Goal: Transaction & Acquisition: Purchase product/service

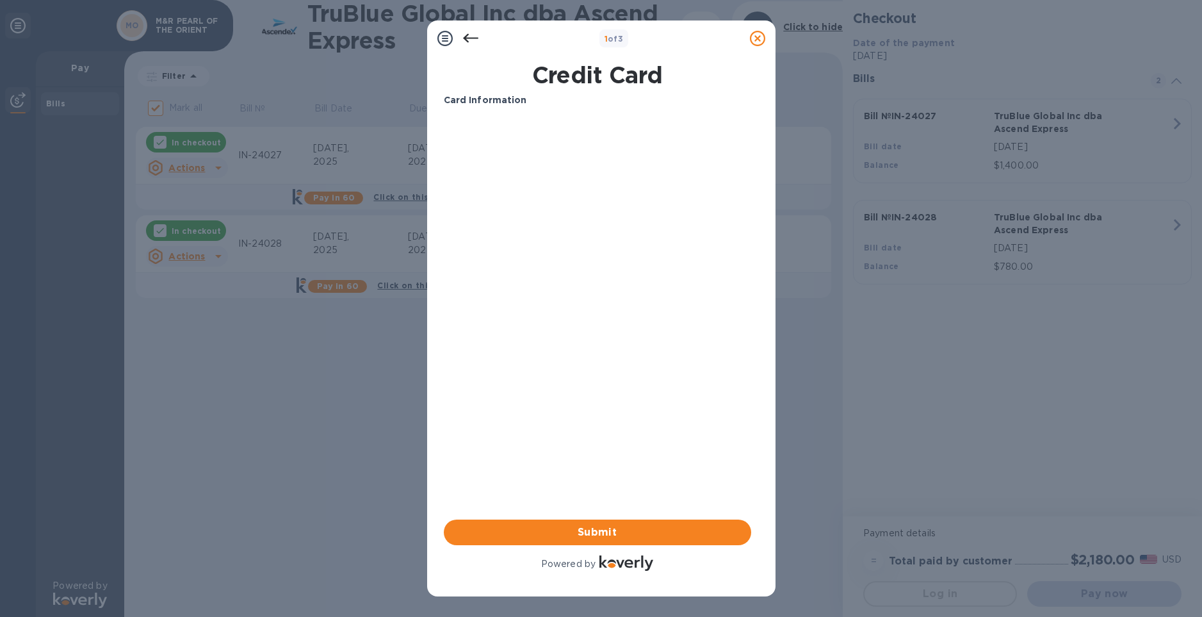
click at [600, 442] on div "Card Information Your browser does not support iframes Submit Powered by" at bounding box center [597, 333] width 307 height 480
click at [602, 414] on div "Card Information Your browser does not support iframes Submit Powered by" at bounding box center [597, 333] width 307 height 480
click at [625, 476] on div "Card Information Your browser does not support iframes Submit Powered by" at bounding box center [597, 333] width 307 height 480
click at [620, 537] on span "Submit" at bounding box center [597, 531] width 287 height 15
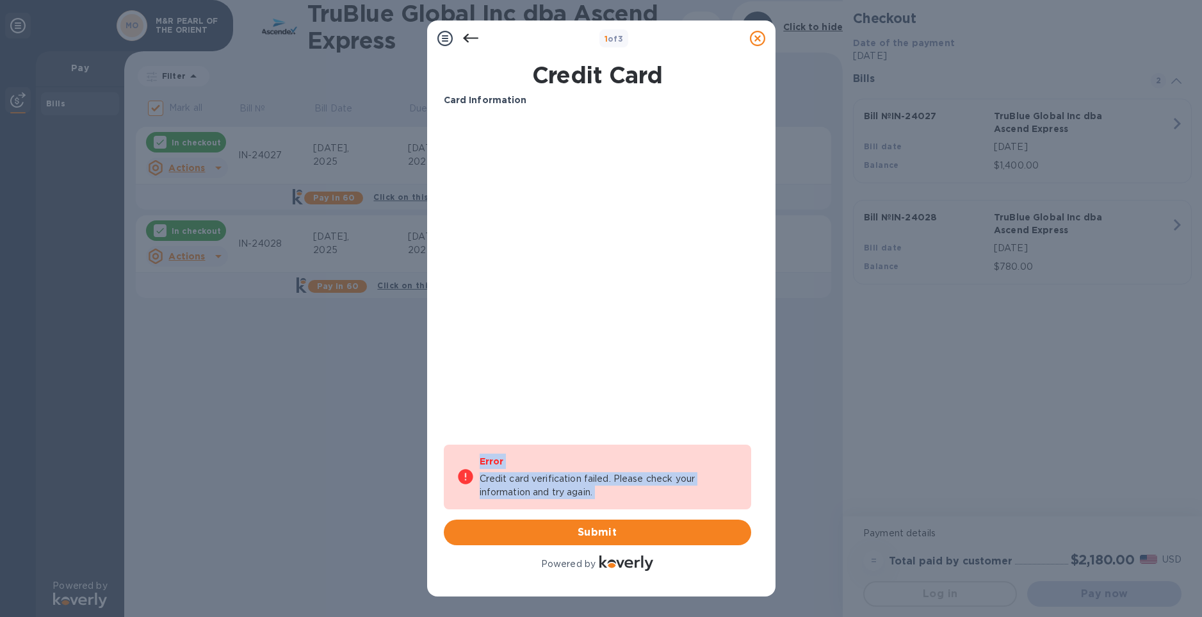
click at [624, 427] on div "Card Information Your browser does not support iframes Error Credit card verifi…" at bounding box center [597, 333] width 307 height 480
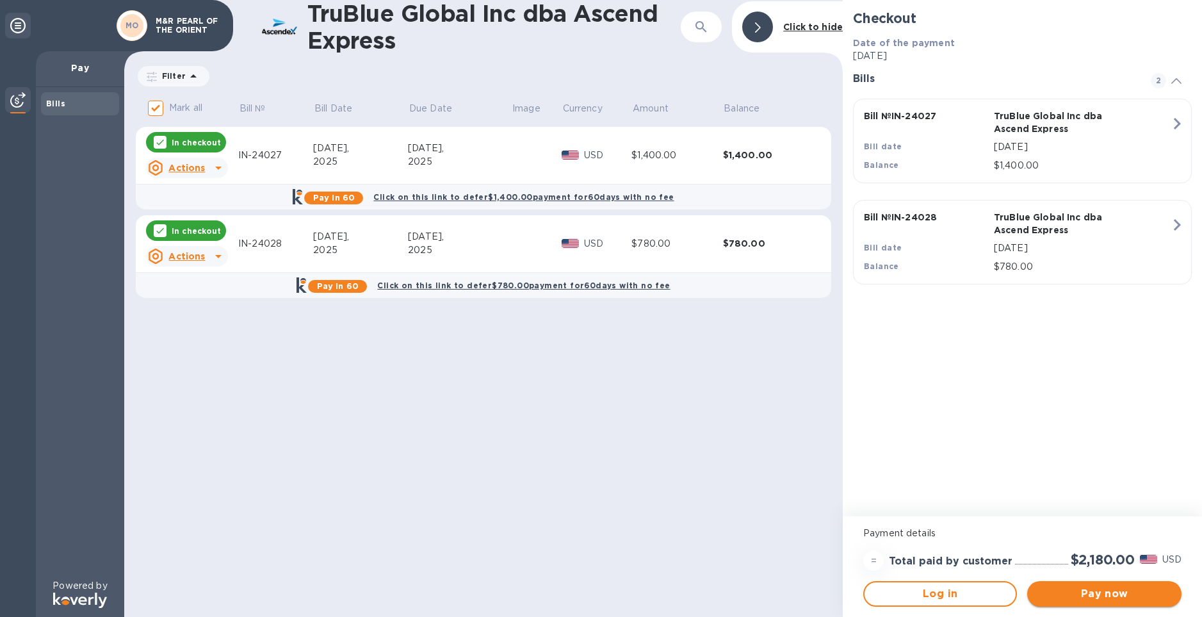
click at [1097, 592] on span "Pay now" at bounding box center [1103, 593] width 133 height 15
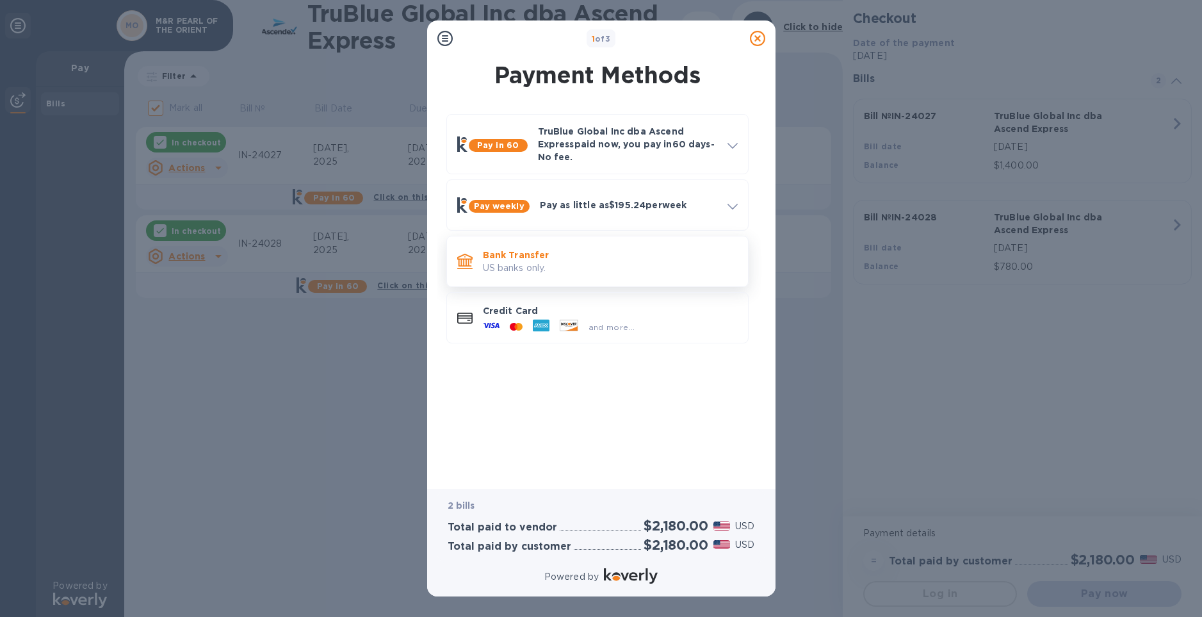
click at [636, 261] on p "US banks only." at bounding box center [610, 267] width 255 height 13
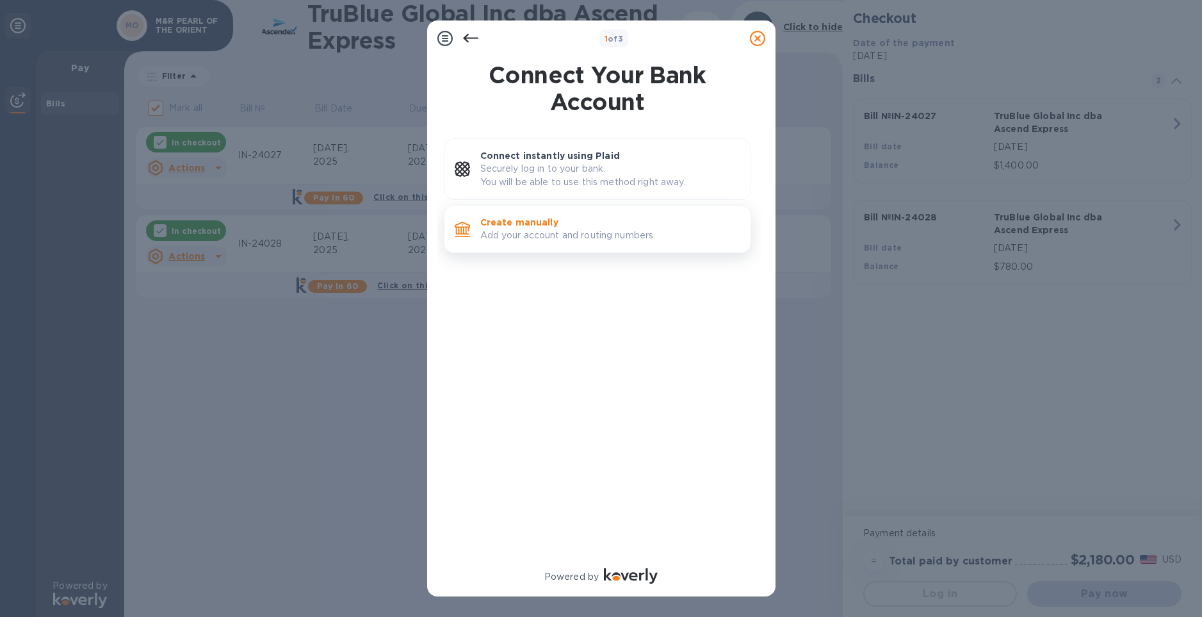
click at [597, 234] on p "Add your account and routing numbers." at bounding box center [610, 235] width 260 height 13
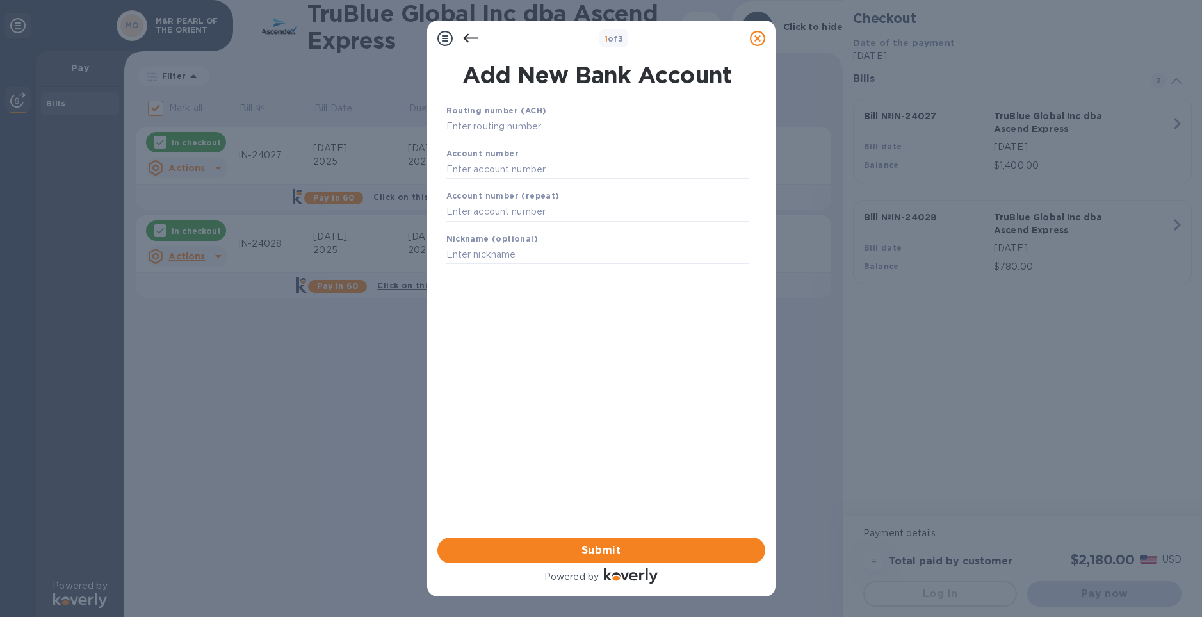
click at [521, 128] on input "text" at bounding box center [597, 126] width 302 height 19
click at [470, 36] on icon at bounding box center [470, 38] width 15 height 15
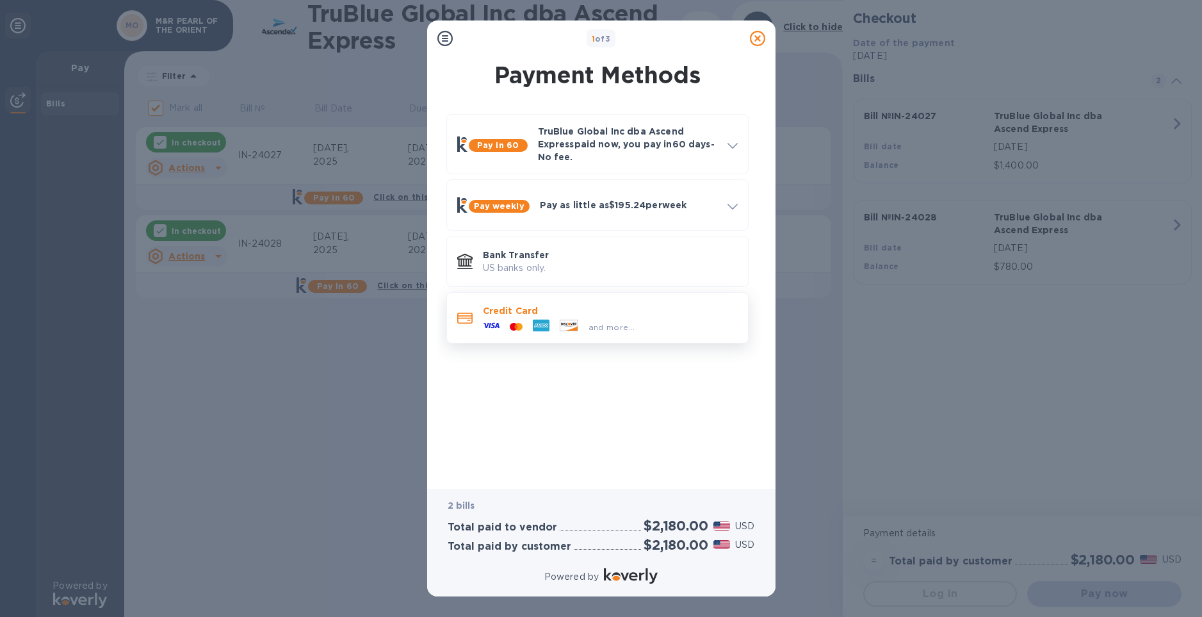
click at [547, 330] on icon at bounding box center [541, 325] width 17 height 17
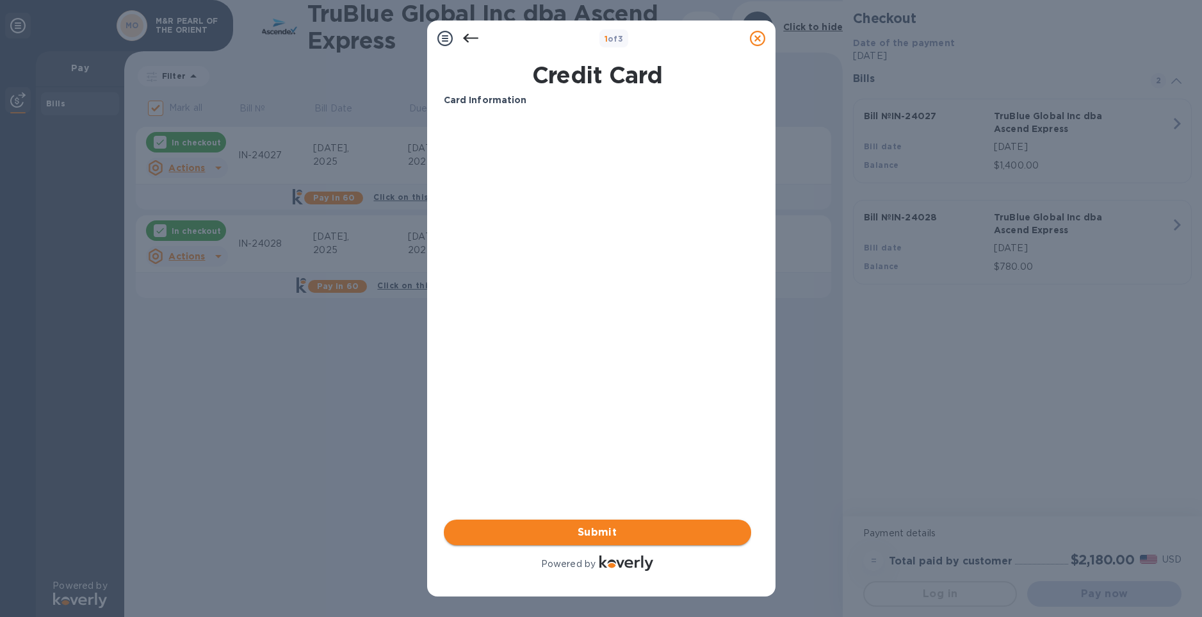
click at [554, 532] on span "Submit" at bounding box center [597, 531] width 287 height 15
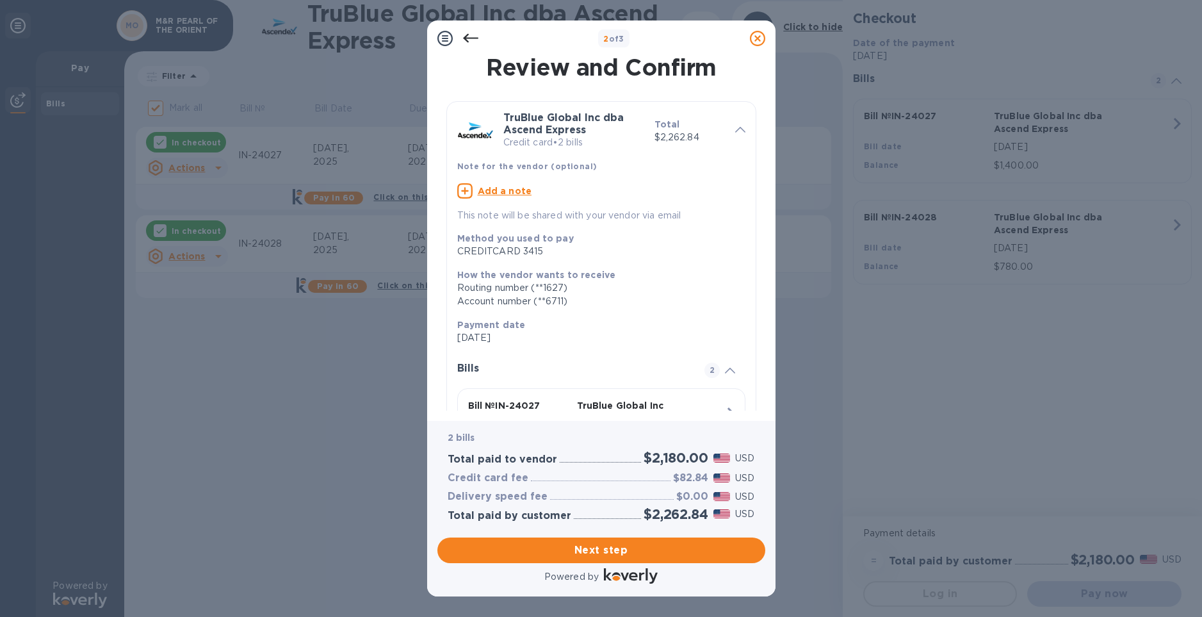
scroll to position [196, 0]
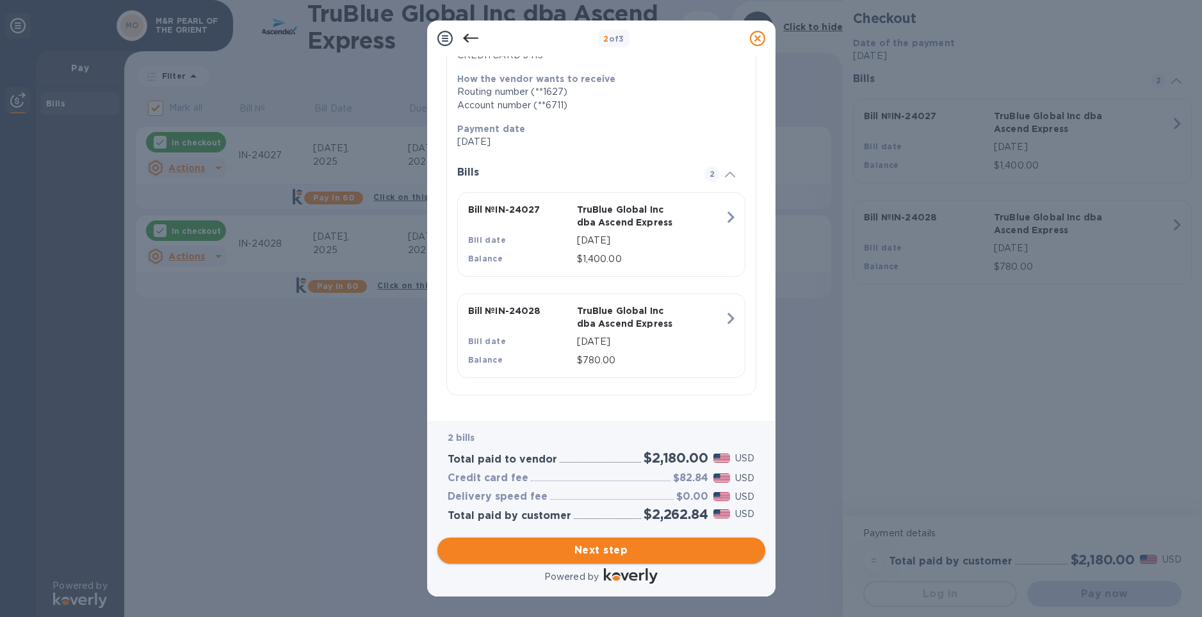
click at [627, 552] on span "Next step" at bounding box center [601, 549] width 307 height 15
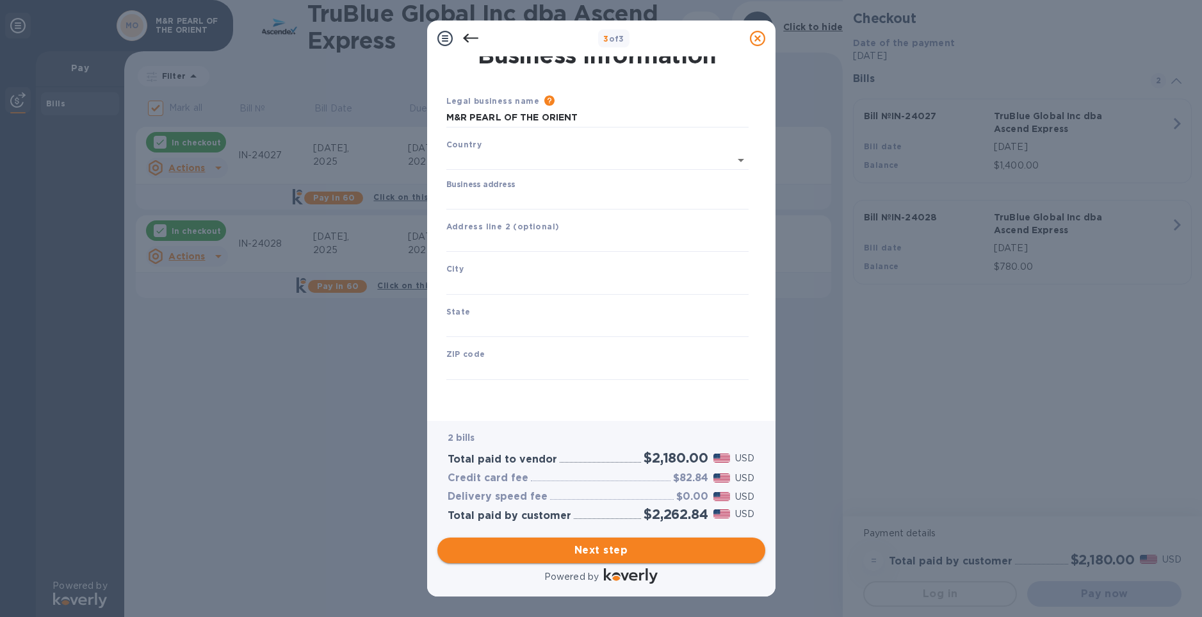
type input "United States"
click at [502, 200] on input "Business address" at bounding box center [597, 199] width 302 height 19
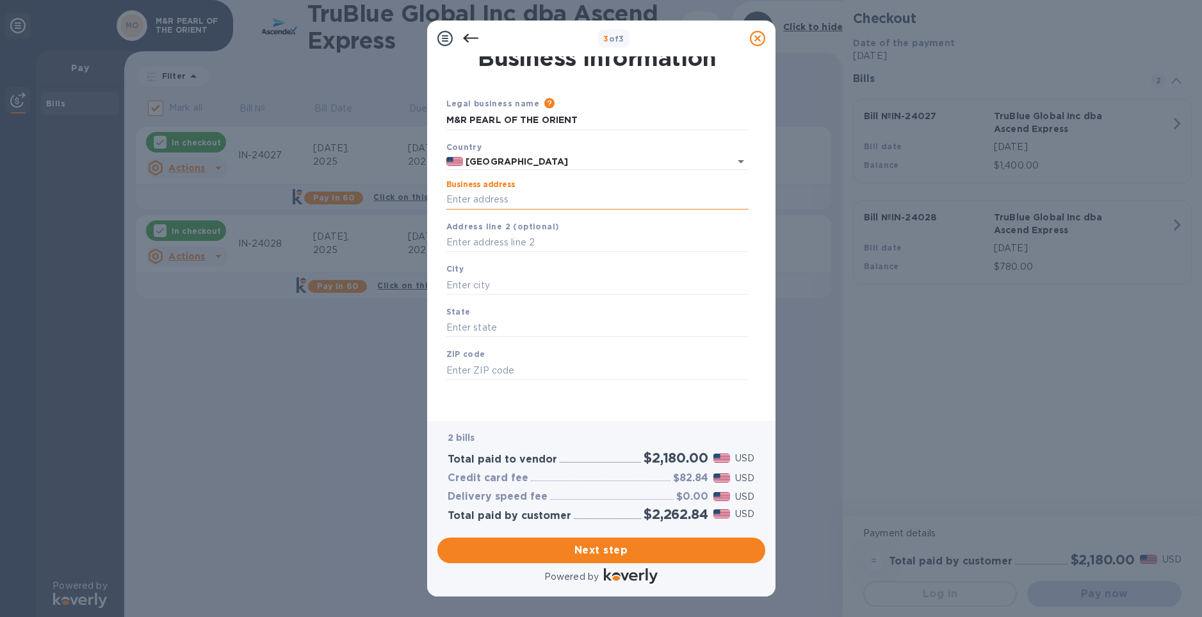
click at [524, 205] on input "Business address" at bounding box center [597, 199] width 302 height 19
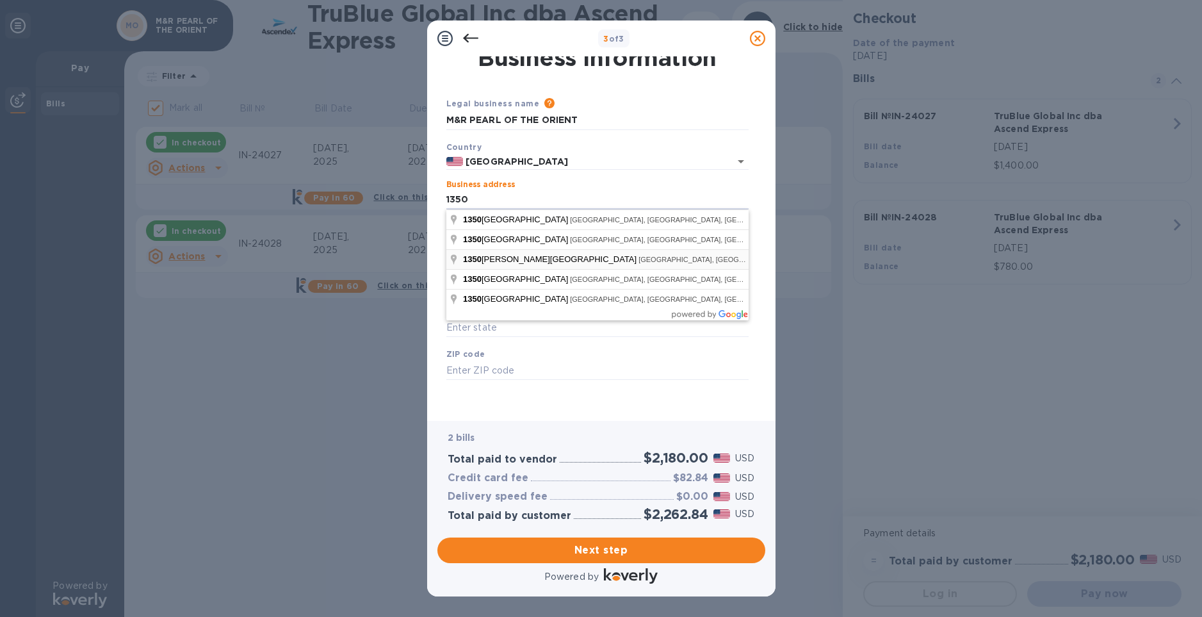
type input "1350 Biddle Road"
type input "Medford"
type input "OR"
type input "97504"
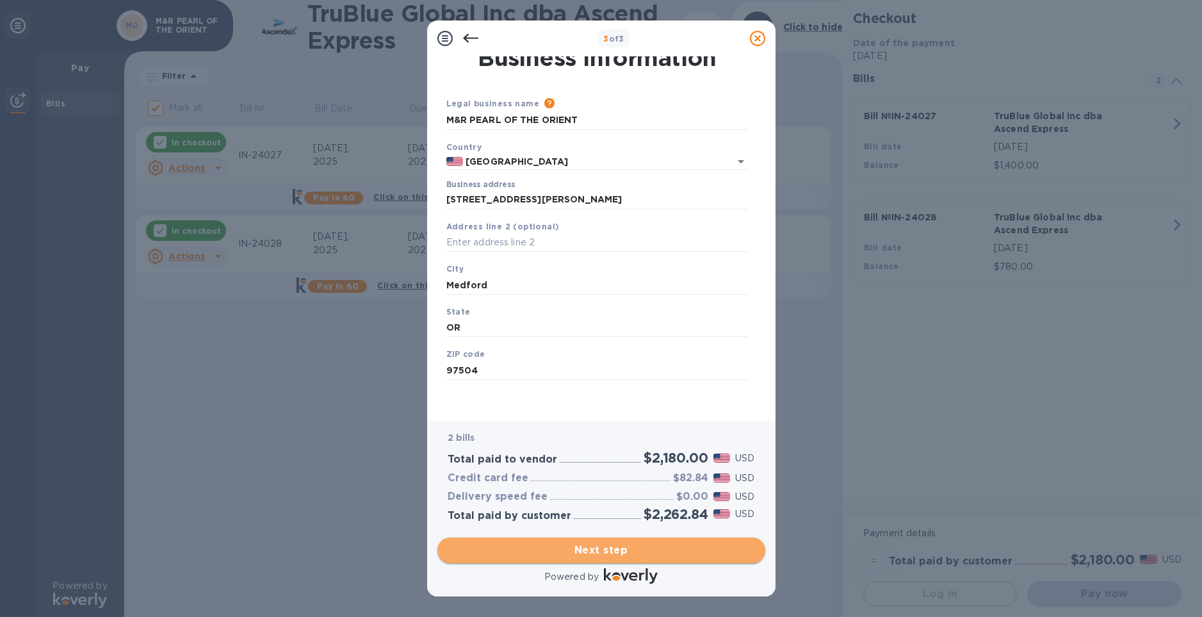
click at [680, 553] on span "Next step" at bounding box center [601, 549] width 307 height 15
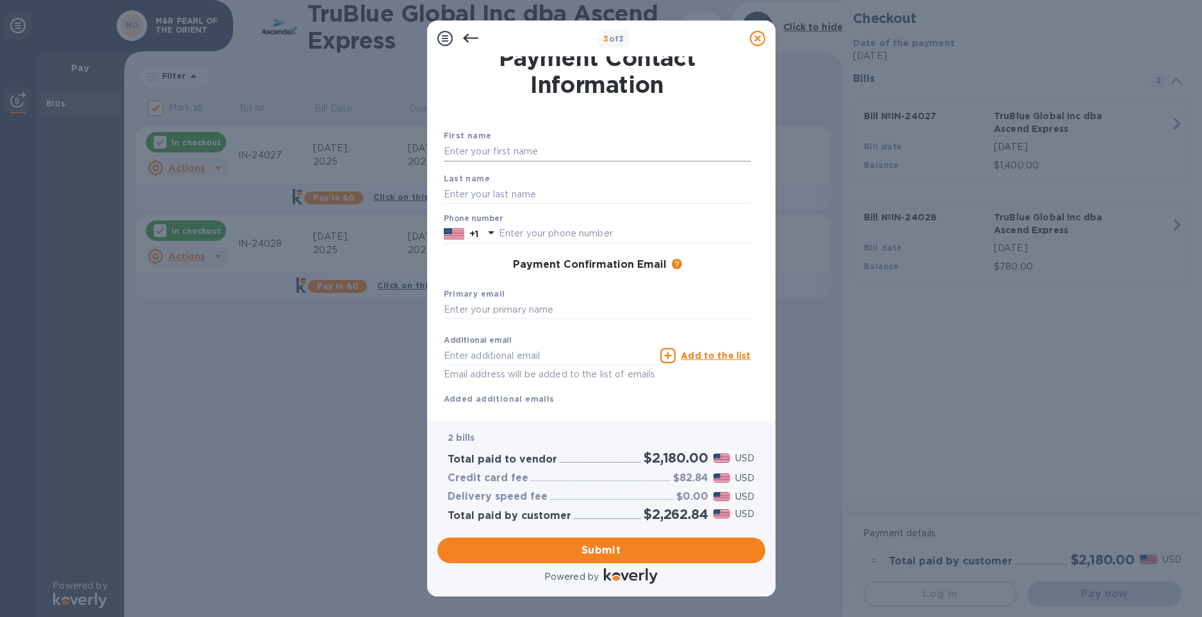
click at [516, 151] on input "text" at bounding box center [597, 151] width 307 height 19
type input "angela"
type input "grenas"
type input "7074008769"
type input "[PERSON_NAME][EMAIL_ADDRESS][DOMAIN_NAME]"
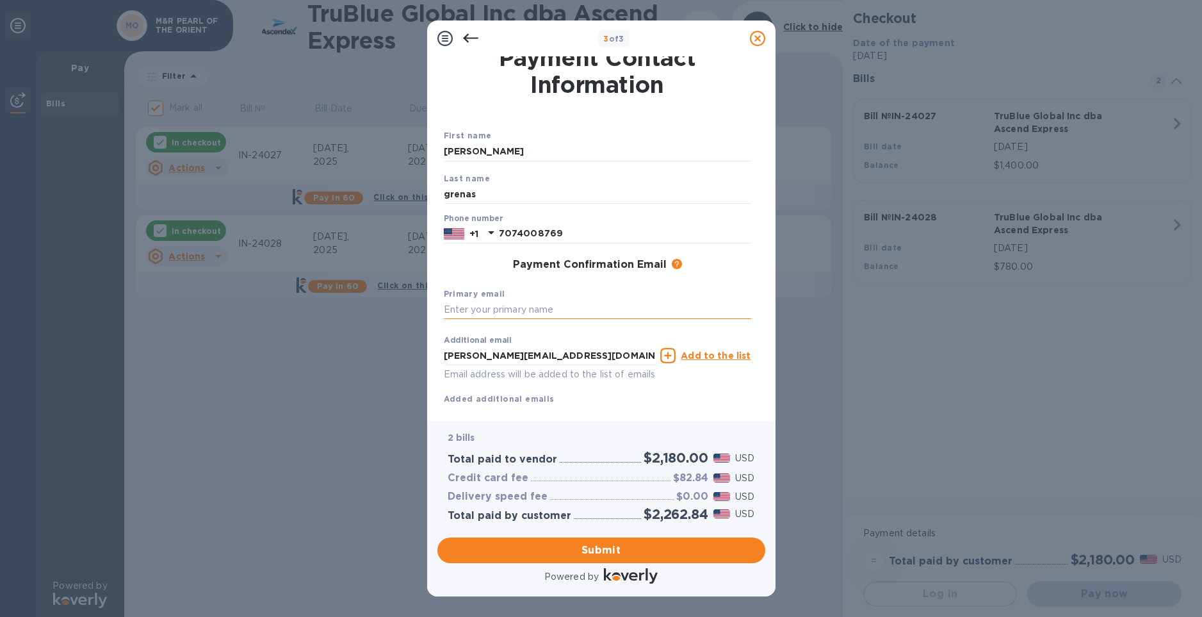
click at [555, 312] on input "text" at bounding box center [597, 309] width 307 height 19
click at [594, 423] on div "2 bills Total paid to vendor $2,180.00 USD Credit card fee $82.84 USD Delivery …" at bounding box center [601, 476] width 328 height 111
click at [468, 43] on icon at bounding box center [470, 38] width 15 height 15
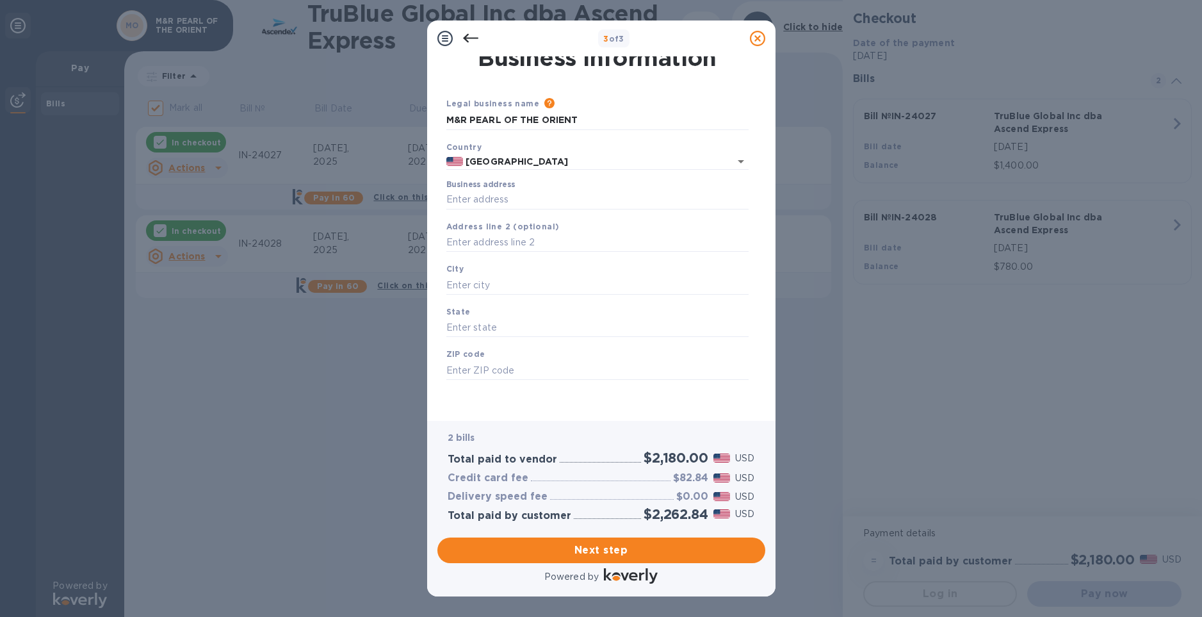
click at [576, 79] on div "Legal business name Please provide the legal name that appears on your SS-4 for…" at bounding box center [597, 233] width 312 height 319
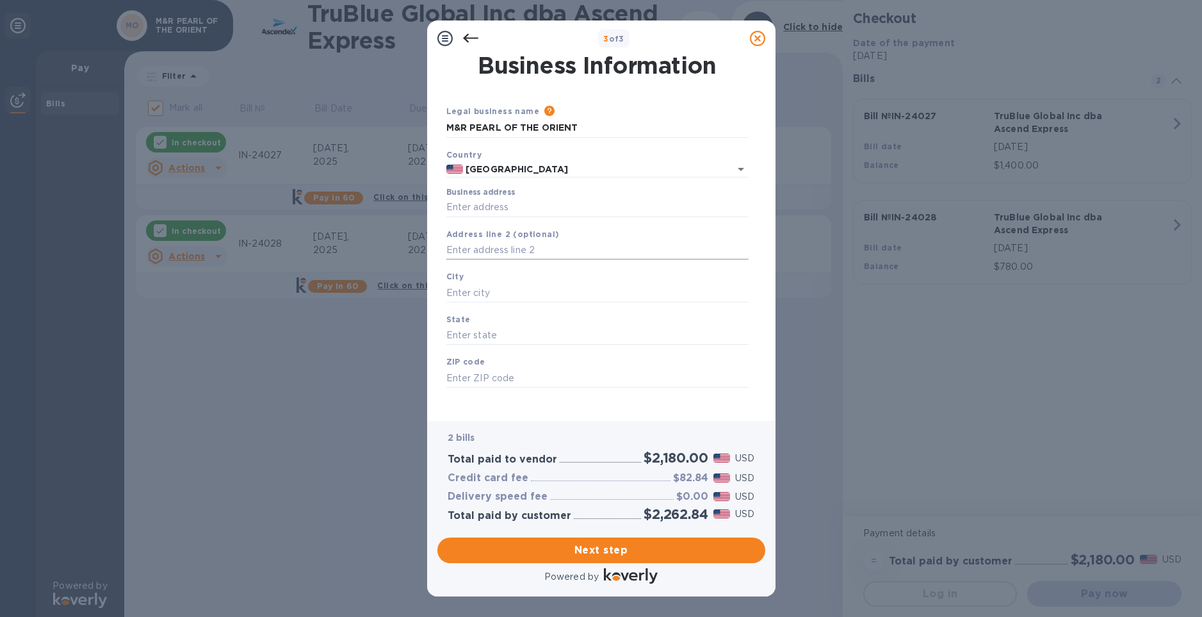
scroll to position [0, 0]
click at [504, 81] on div "Business Information" at bounding box center [597, 67] width 312 height 32
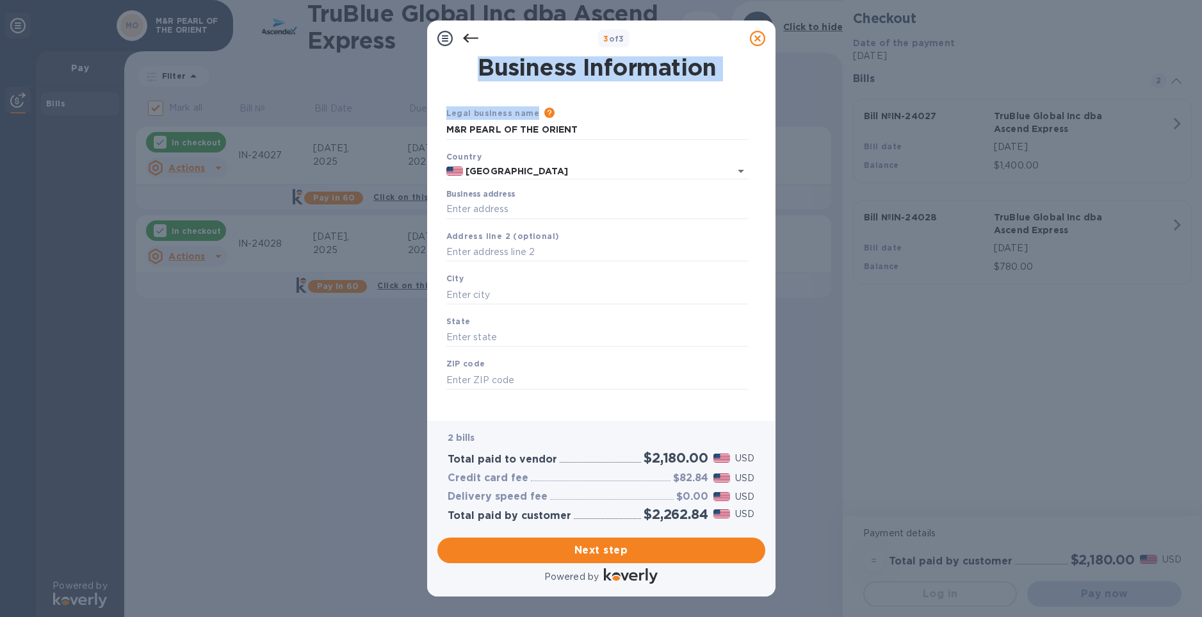
drag, startPoint x: 478, startPoint y: 77, endPoint x: 647, endPoint y: 79, distance: 168.4
click at [695, 91] on div "Business Information Legal business name Please provide the legal name that app…" at bounding box center [597, 227] width 312 height 346
click at [644, 78] on h1 "Business Information" at bounding box center [597, 67] width 307 height 27
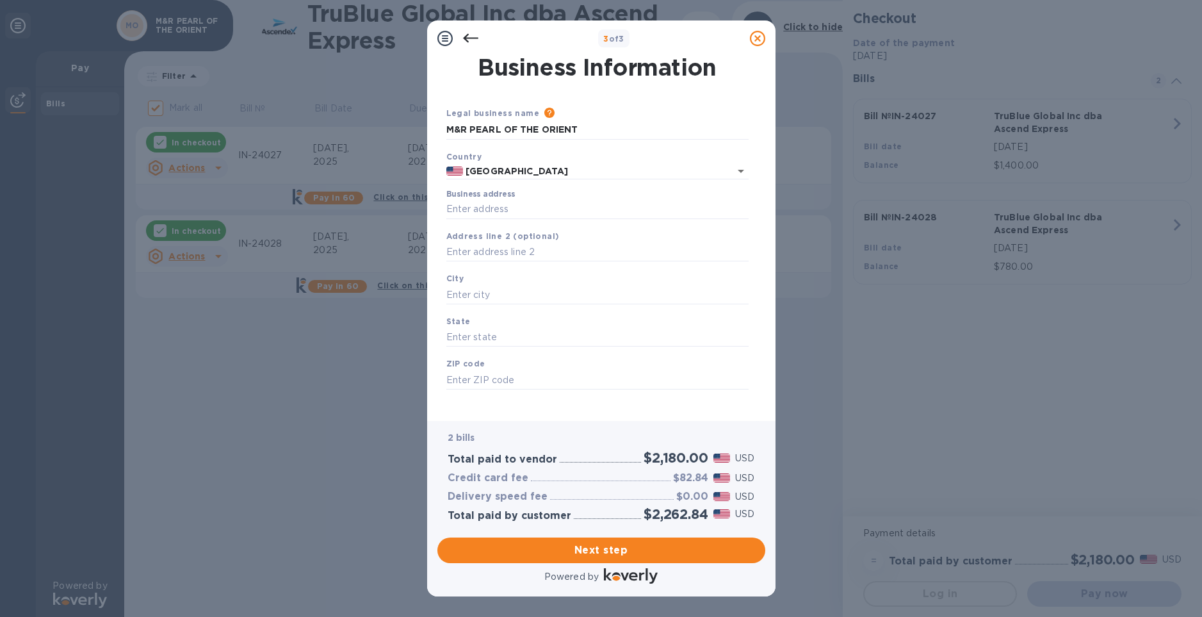
click at [558, 105] on div "Legal business name Please provide the legal name that appears on your SS-4 for…" at bounding box center [597, 242] width 312 height 319
click at [593, 127] on input "M&R PEARL OF THE ORIENT" at bounding box center [597, 129] width 302 height 19
type input "M&R PEARL OF THE ORIENT LLC"
click at [440, 410] on div "Business Information Legal business name Please provide the legal name that app…" at bounding box center [601, 238] width 348 height 364
click at [468, 35] on icon at bounding box center [470, 38] width 15 height 15
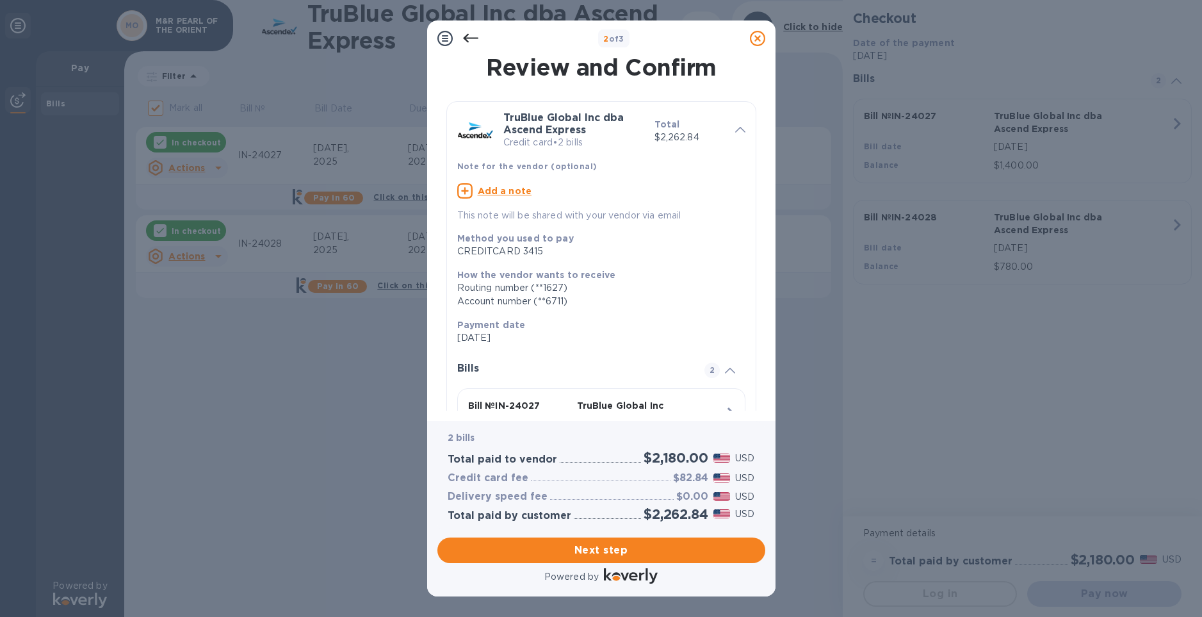
click at [468, 37] on icon at bounding box center [470, 38] width 15 height 15
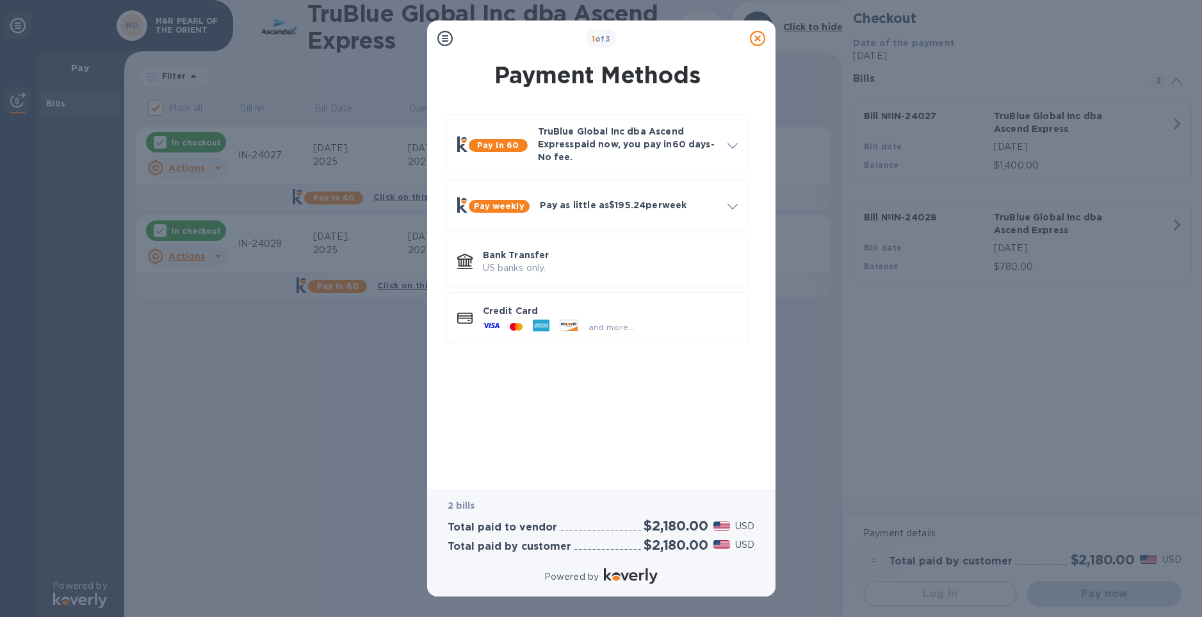
click at [659, 37] on div "1 of 3" at bounding box center [601, 38] width 287 height 19
drag, startPoint x: 699, startPoint y: 39, endPoint x: 633, endPoint y: 60, distance: 69.1
click at [633, 60] on div "1 of 3 Payment Methods Pay in 60 TruBlue Global Inc dba Ascend Express paid now…" at bounding box center [601, 308] width 348 height 576
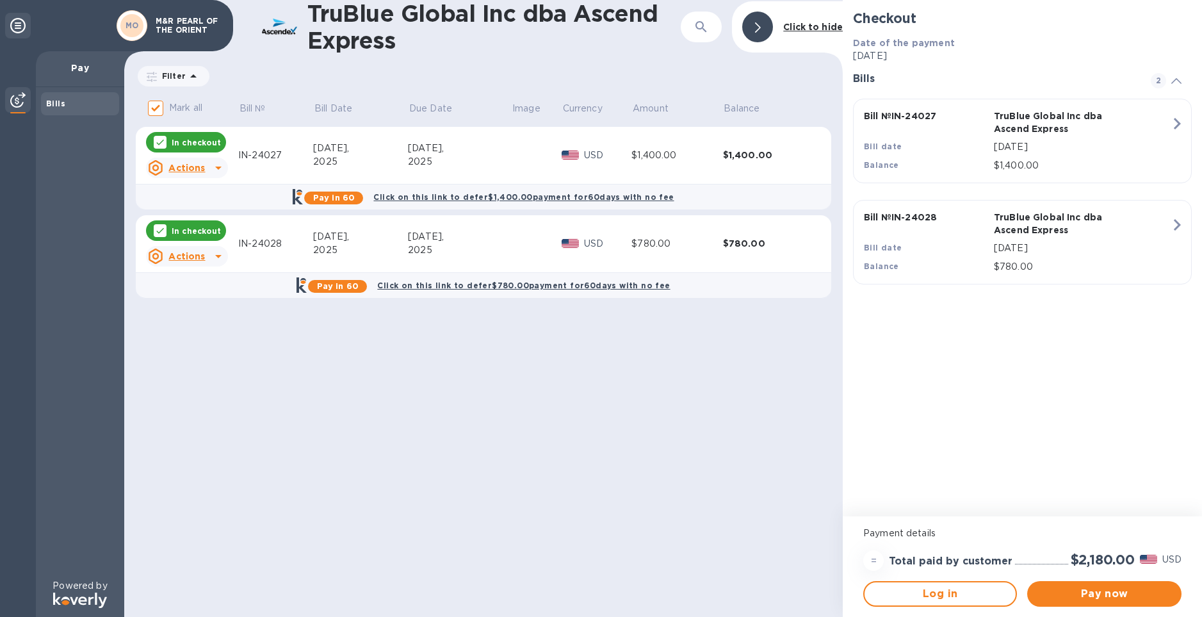
click at [786, 400] on div "TruBlue Global Inc dba Ascend Express ​ Click to hide Filter Amount Mark all Bi…" at bounding box center [483, 308] width 718 height 617
click at [855, 355] on div "Checkout Date of the payment Sep 17, 2025 Bills 2 Bill № IN-24027 TruBlue Globa…" at bounding box center [1022, 258] width 359 height 516
drag, startPoint x: 1149, startPoint y: 358, endPoint x: 866, endPoint y: 138, distance: 358.7
click at [866, 140] on div "Checkout Date of the payment Sep 17, 2025 Bills 2 Bill № IN-24027 TruBlue Globa…" at bounding box center [1022, 258] width 359 height 516
drag, startPoint x: 844, startPoint y: 79, endPoint x: 1024, endPoint y: 312, distance: 294.0
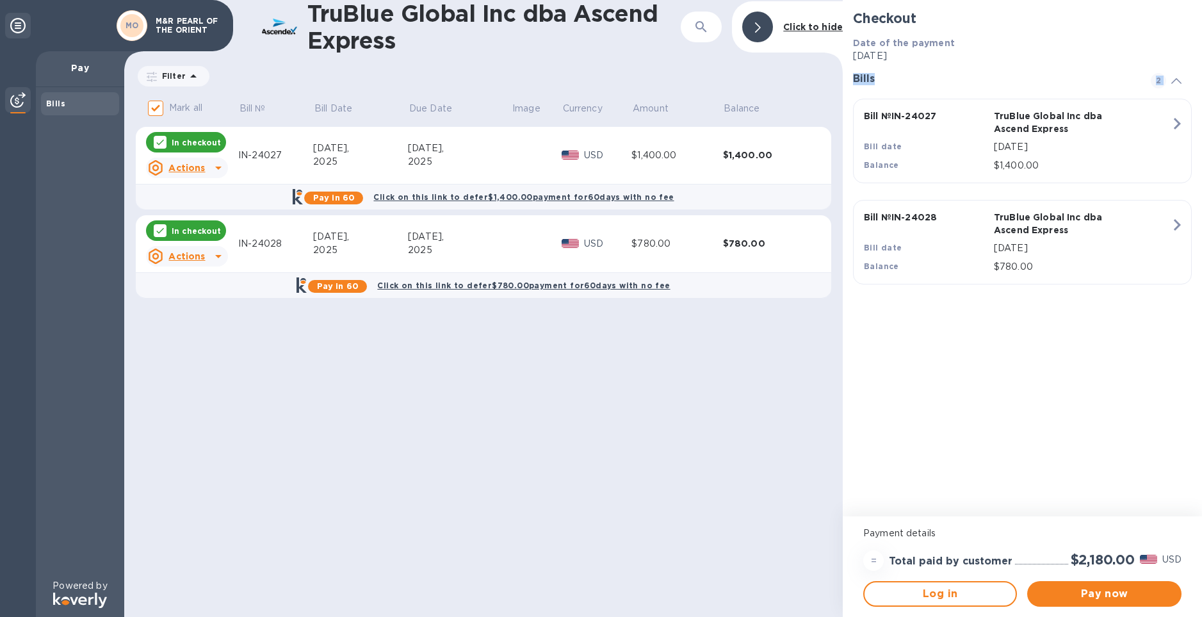
click at [1024, 312] on div "Checkout Date of the payment Sep 17, 2025 Bills 2 Bill № IN-24027 TruBlue Globa…" at bounding box center [1022, 258] width 359 height 516
click at [1025, 312] on div "Checkout Date of the payment Sep 17, 2025 Bills 2 Bill № IN-24027 TruBlue Globa…" at bounding box center [1022, 258] width 359 height 516
drag, startPoint x: 983, startPoint y: 468, endPoint x: 995, endPoint y: 525, distance: 58.1
click at [983, 467] on div "Checkout Date of the payment Sep 17, 2025 Bills 2 Bill № IN-24027 TruBlue Globa…" at bounding box center [1022, 258] width 359 height 516
drag, startPoint x: 932, startPoint y: 531, endPoint x: 846, endPoint y: 528, distance: 85.2
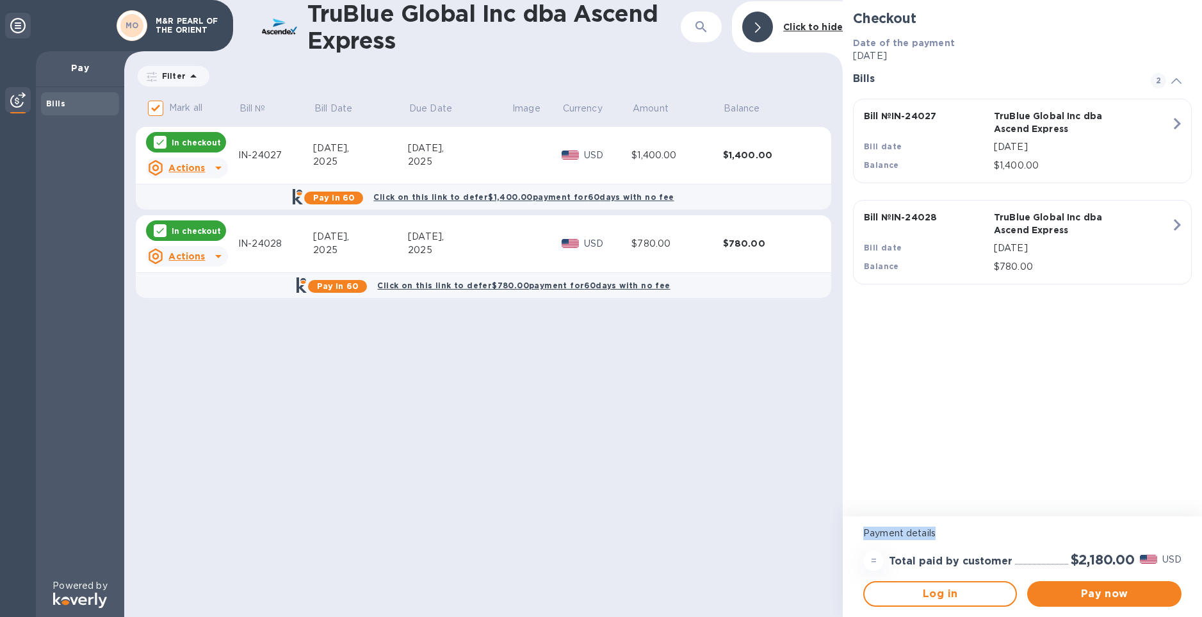
click at [846, 528] on div "Payment details = Total paid by customer $2,180.00 USD Log in Pay now" at bounding box center [1022, 566] width 359 height 101
click at [846, 526] on div "Payment details = Total paid by customer $2,180.00 USD Log in Pay now" at bounding box center [1022, 566] width 359 height 101
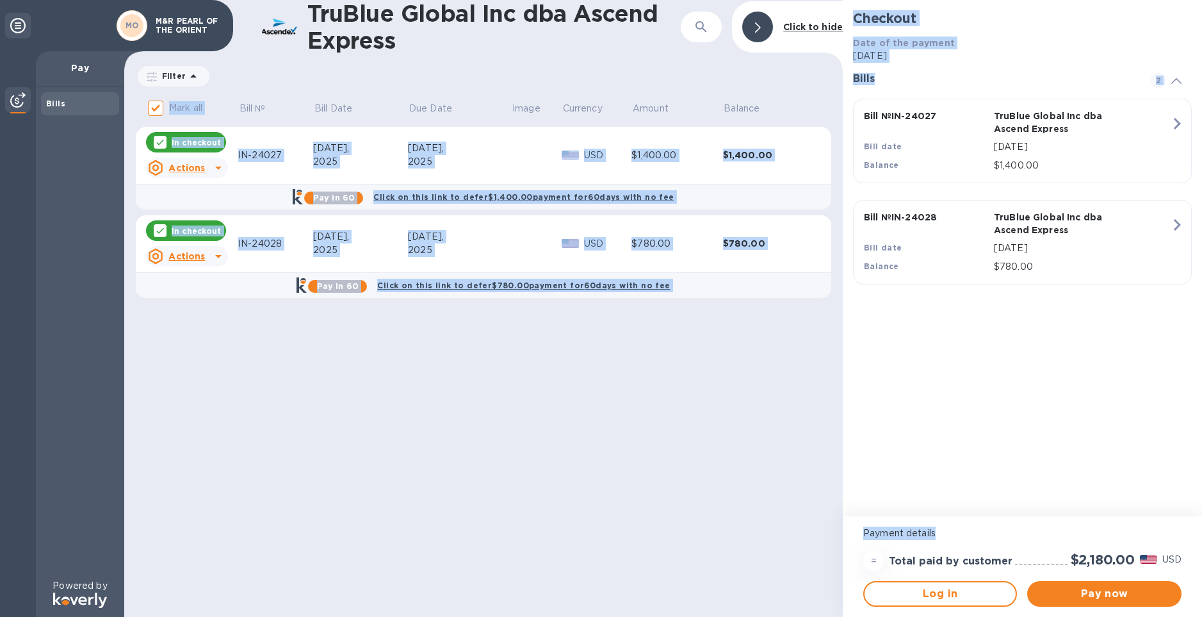
drag, startPoint x: 951, startPoint y: 533, endPoint x: 834, endPoint y: 529, distance: 117.2
click at [833, 531] on div "TruBlue Global Inc dba Ascend Express ​ Click to hide Filter Amount Mark all Bi…" at bounding box center [662, 308] width 1077 height 617
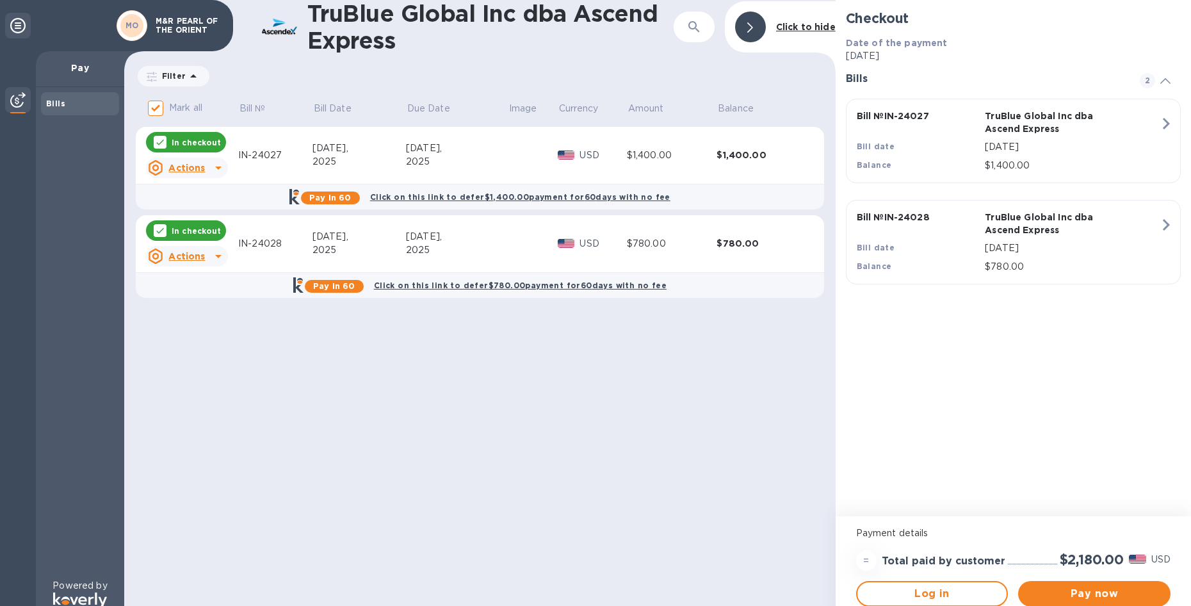
click at [835, 525] on div "TruBlue Global Inc dba Ascend Express ​ Click to hide Filter Amount Mark all Bi…" at bounding box center [657, 308] width 1067 height 617
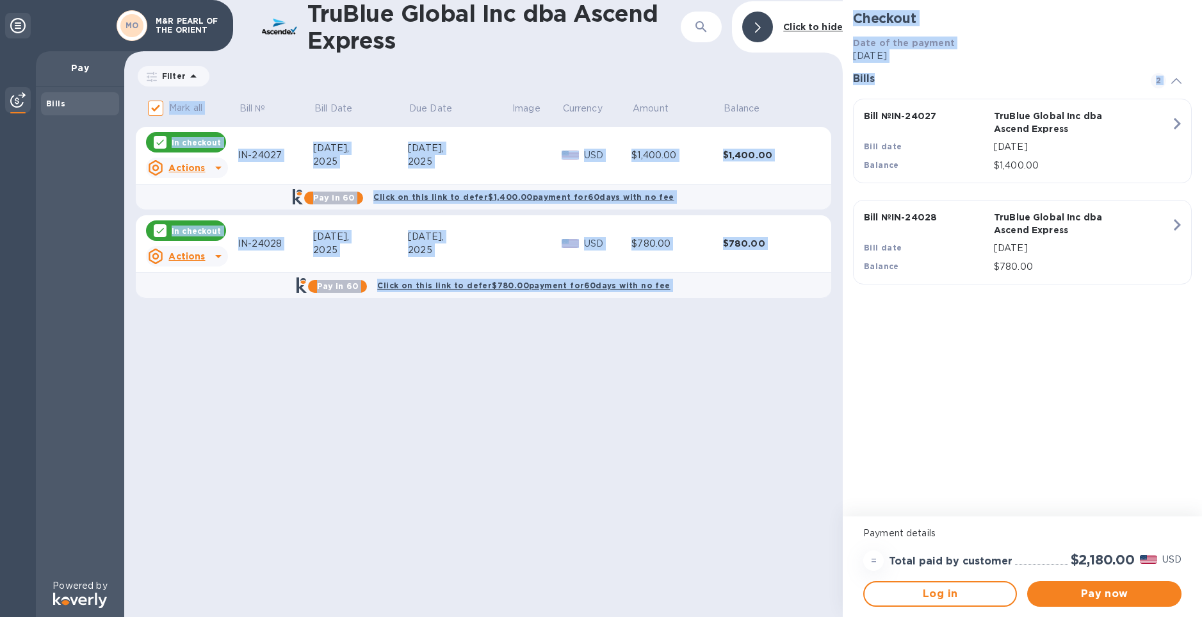
click at [933, 379] on div "Checkout Date of the payment Sep 17, 2025 Bills 2 Bill № IN-24027 TruBlue Globa…" at bounding box center [1022, 258] width 359 height 516
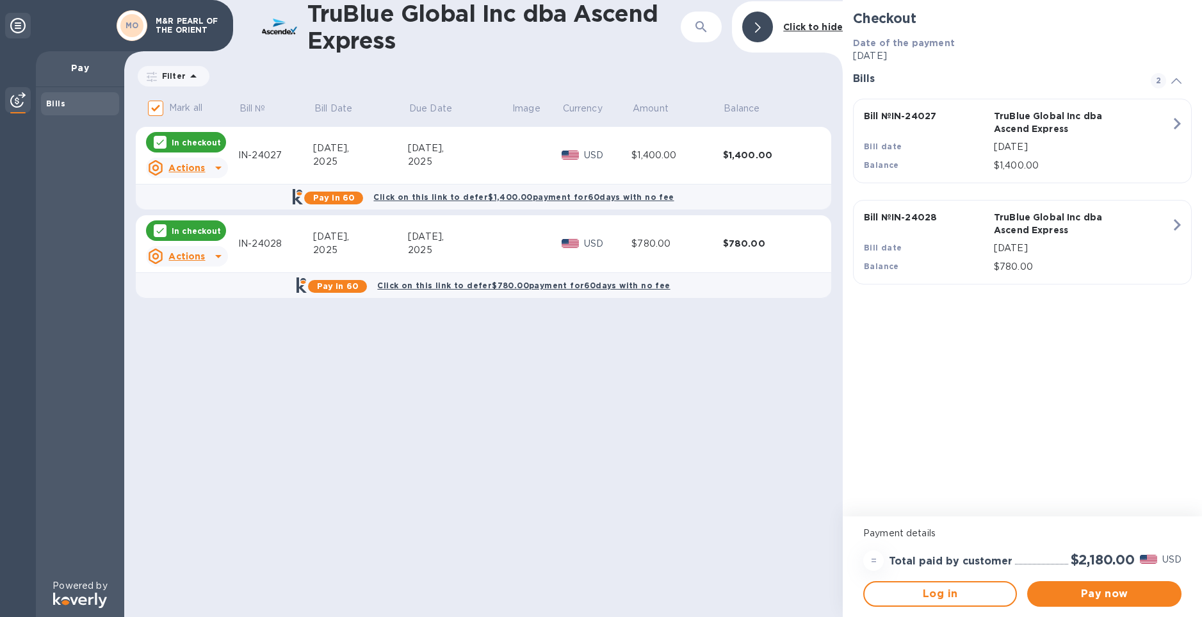
drag, startPoint x: 803, startPoint y: 435, endPoint x: 832, endPoint y: 421, distance: 32.6
click at [805, 433] on div "TruBlue Global Inc dba Ascend Express ​ Click to hide Filter Amount Mark all Bi…" at bounding box center [483, 308] width 718 height 617
click at [910, 391] on div "Checkout Date of the payment Sep 17, 2025 Bills 2 Bill № IN-24027 TruBlue Globa…" at bounding box center [1022, 258] width 359 height 516
click at [965, 371] on div "Checkout Date of the payment Sep 17, 2025 Bills 2 Bill № IN-24027 TruBlue Globa…" at bounding box center [1022, 258] width 359 height 516
click at [950, 376] on div "Checkout Date of the payment Sep 17, 2025 Bills 2 Bill № IN-24027 TruBlue Globa…" at bounding box center [1022, 258] width 359 height 516
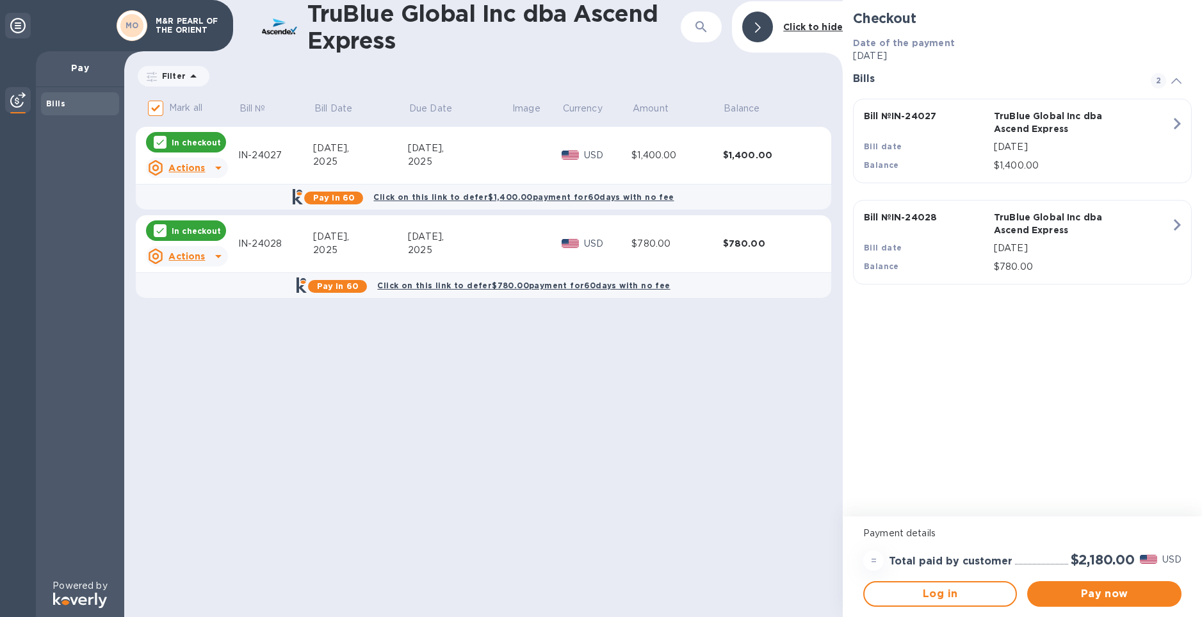
drag, startPoint x: 667, startPoint y: 398, endPoint x: 665, endPoint y: 385, distance: 13.1
click at [665, 385] on div "TruBlue Global Inc dba Ascend Express ​ Click to hide Filter Amount Mark all Bi…" at bounding box center [483, 308] width 718 height 617
click at [826, 99] on th at bounding box center [822, 109] width 17 height 33
drag, startPoint x: 826, startPoint y: 109, endPoint x: 834, endPoint y: 304, distance: 195.4
click at [834, 304] on div "Mark all Bill № Bill Date Due Date Image Currency Amount Balance In checkout Ac…" at bounding box center [483, 204] width 718 height 222
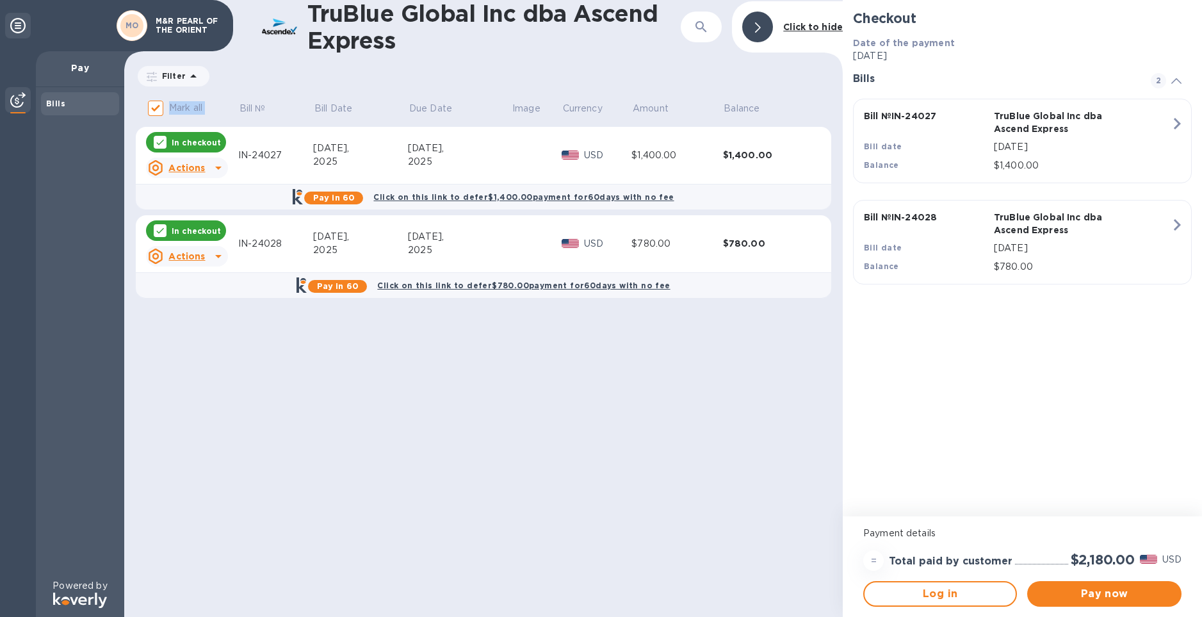
click at [835, 303] on div "Mark all Bill № Bill Date Due Date Image Currency Amount Balance In checkout Ac…" at bounding box center [483, 204] width 718 height 222
drag, startPoint x: 833, startPoint y: 299, endPoint x: 250, endPoint y: 78, distance: 623.1
click at [250, 78] on div "TruBlue Global Inc dba Ascend Express ​ Click to hide Filter Amount Mark all Bi…" at bounding box center [483, 308] width 718 height 617
click at [251, 76] on div "Filter Amount" at bounding box center [483, 76] width 695 height 24
click at [581, 416] on div "TruBlue Global Inc dba Ascend Express ​ Click to hide Filter Amount Mark all Bi…" at bounding box center [483, 308] width 718 height 617
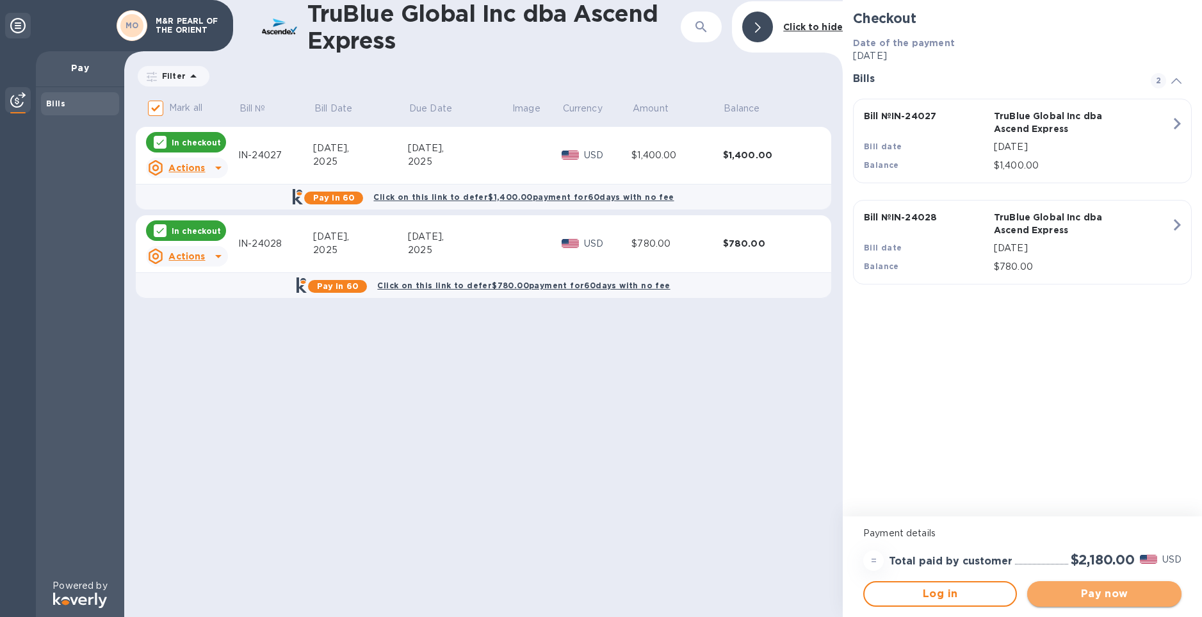
click at [1064, 605] on button "Pay now" at bounding box center [1104, 594] width 154 height 26
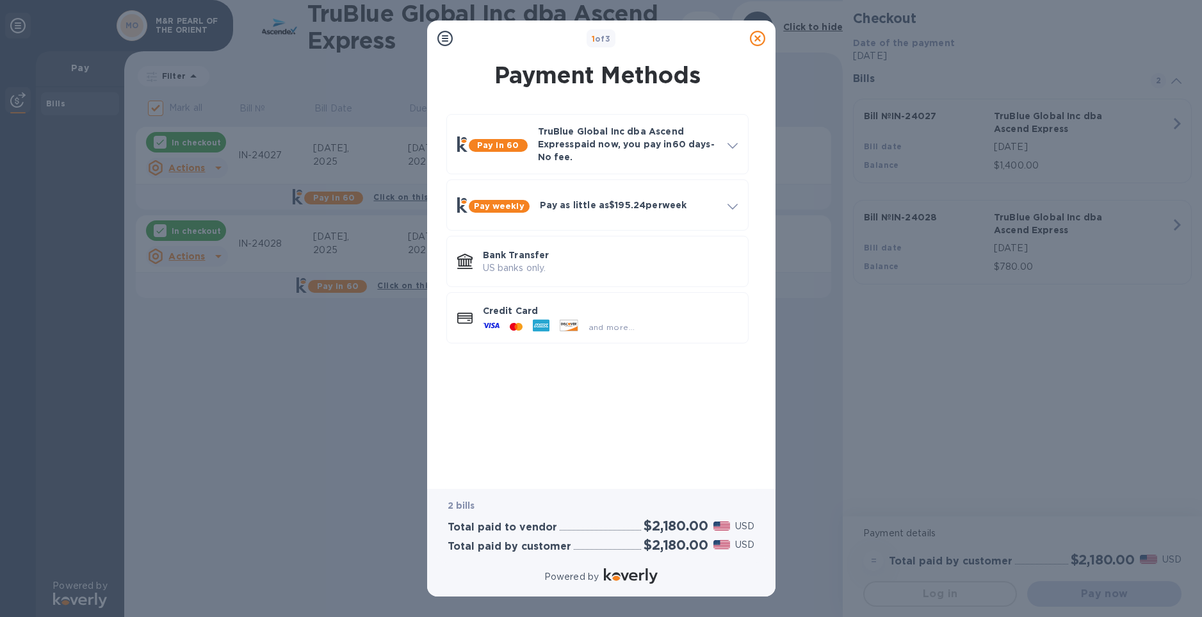
click at [608, 394] on div "Pay in 60 TruBlue Global Inc dba Ascend Express paid now, you pay in 60 days - …" at bounding box center [597, 290] width 328 height 372
click at [591, 328] on span "and more..." at bounding box center [611, 327] width 47 height 10
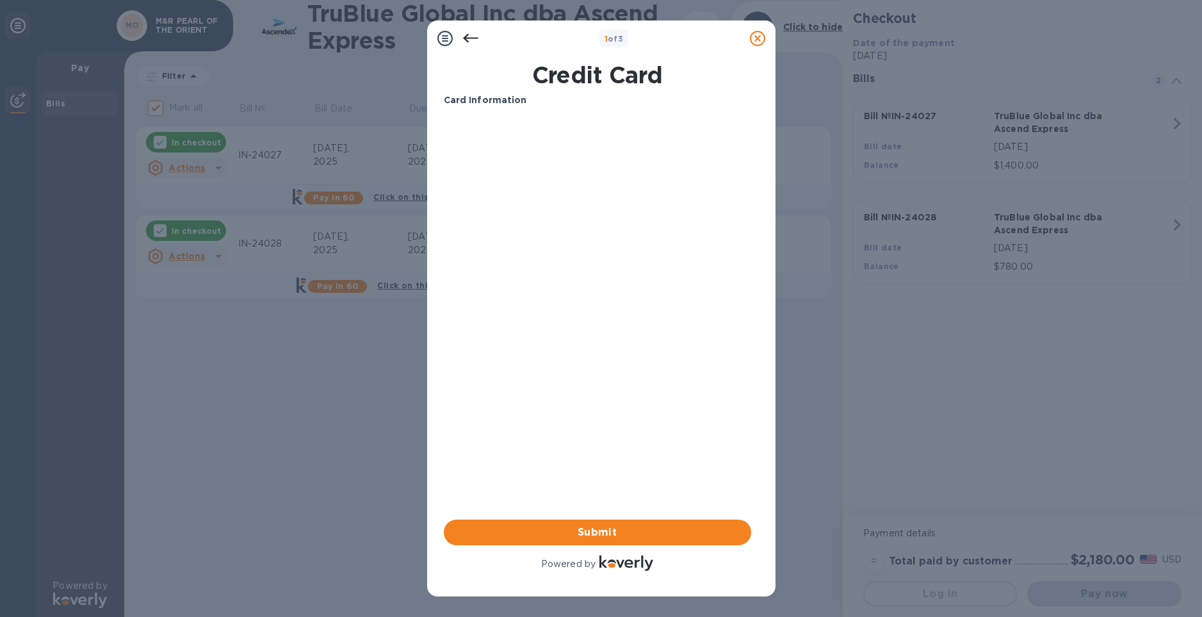
click at [513, 354] on div "Card Information Your browser does not support iframes Submit Powered by" at bounding box center [597, 333] width 307 height 480
click at [503, 321] on div "Card Information Your browser does not support iframes Submit Powered by" at bounding box center [597, 333] width 307 height 480
click at [480, 73] on h1 "Credit Card" at bounding box center [598, 74] width 318 height 27
drag, startPoint x: 531, startPoint y: 44, endPoint x: 496, endPoint y: 46, distance: 35.9
click at [496, 46] on div "1 of 3" at bounding box center [613, 38] width 261 height 19
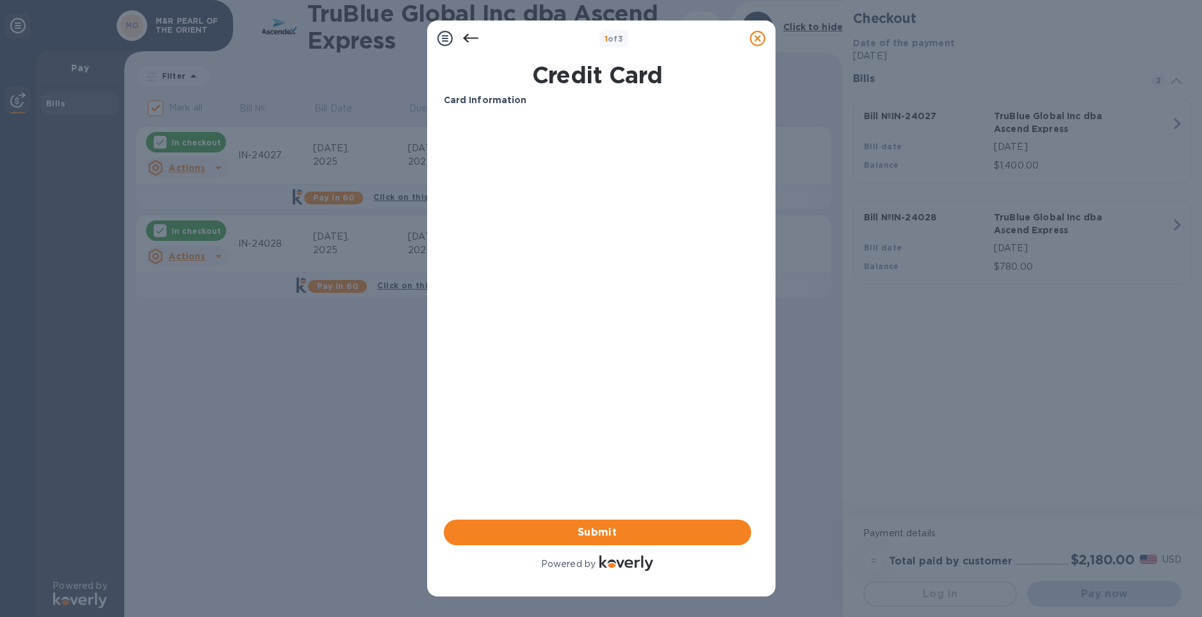
drag, startPoint x: 508, startPoint y: 29, endPoint x: 509, endPoint y: 23, distance: 6.4
click at [509, 23] on div "1 of 3" at bounding box center [601, 38] width 348 height 36
click at [713, 44] on div "1 of 3" at bounding box center [613, 38] width 261 height 19
drag, startPoint x: 713, startPoint y: 44, endPoint x: 713, endPoint y: 35, distance: 8.3
click at [713, 35] on div "1 of 3" at bounding box center [613, 38] width 261 height 19
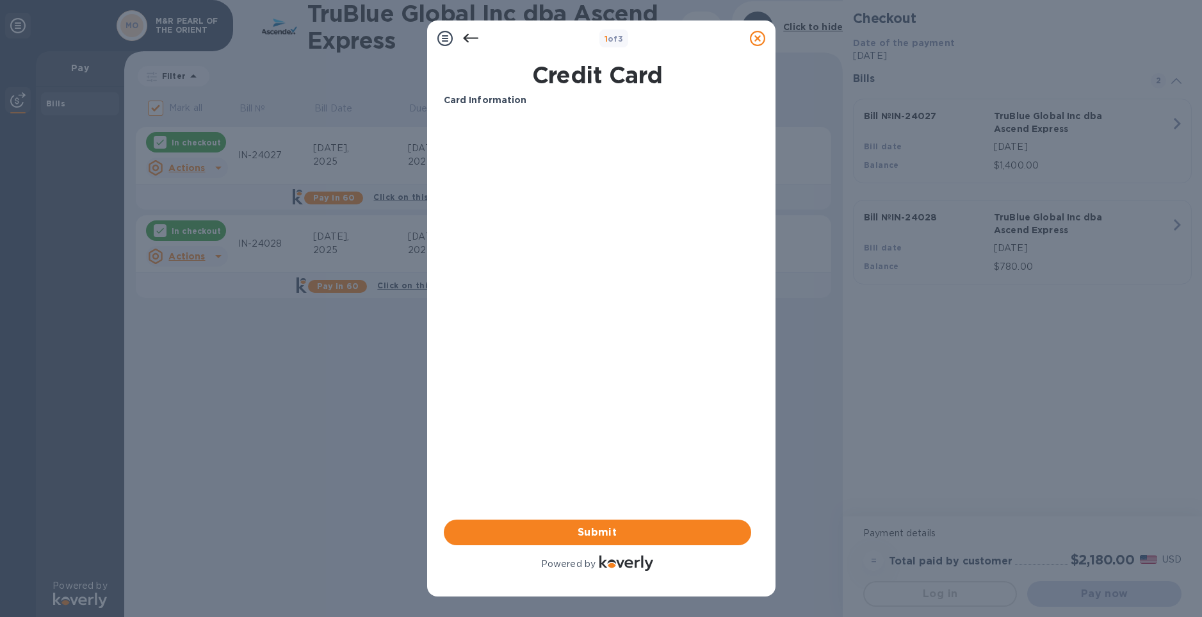
click at [708, 44] on div "1 of 3" at bounding box center [613, 38] width 261 height 19
click at [706, 51] on div "1 of 3" at bounding box center [601, 38] width 348 height 36
click at [574, 533] on span "Submit" at bounding box center [597, 531] width 287 height 15
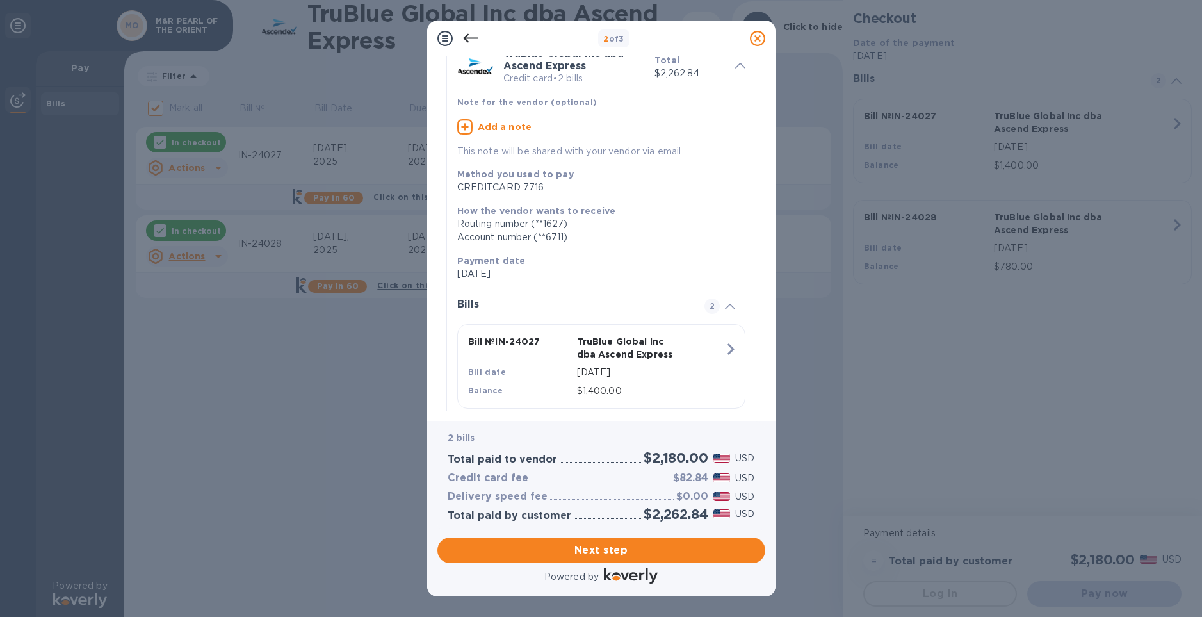
scroll to position [196, 0]
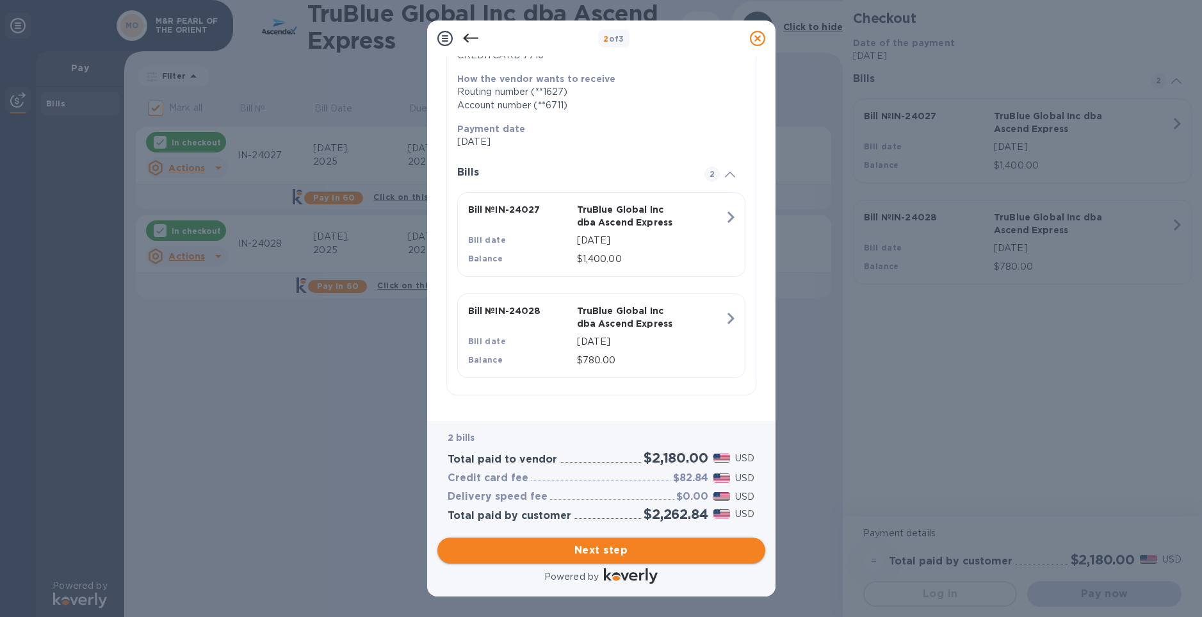
click at [617, 543] on span "Next step" at bounding box center [601, 549] width 307 height 15
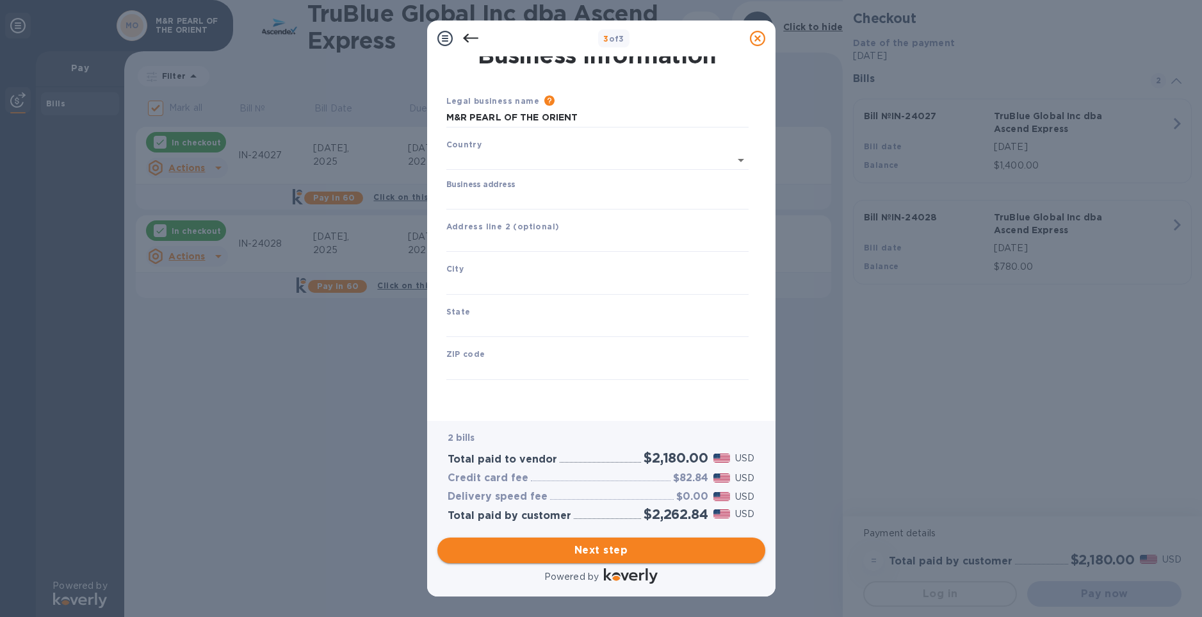
type input "United States"
click at [508, 205] on input "Business address" at bounding box center [597, 199] width 302 height 19
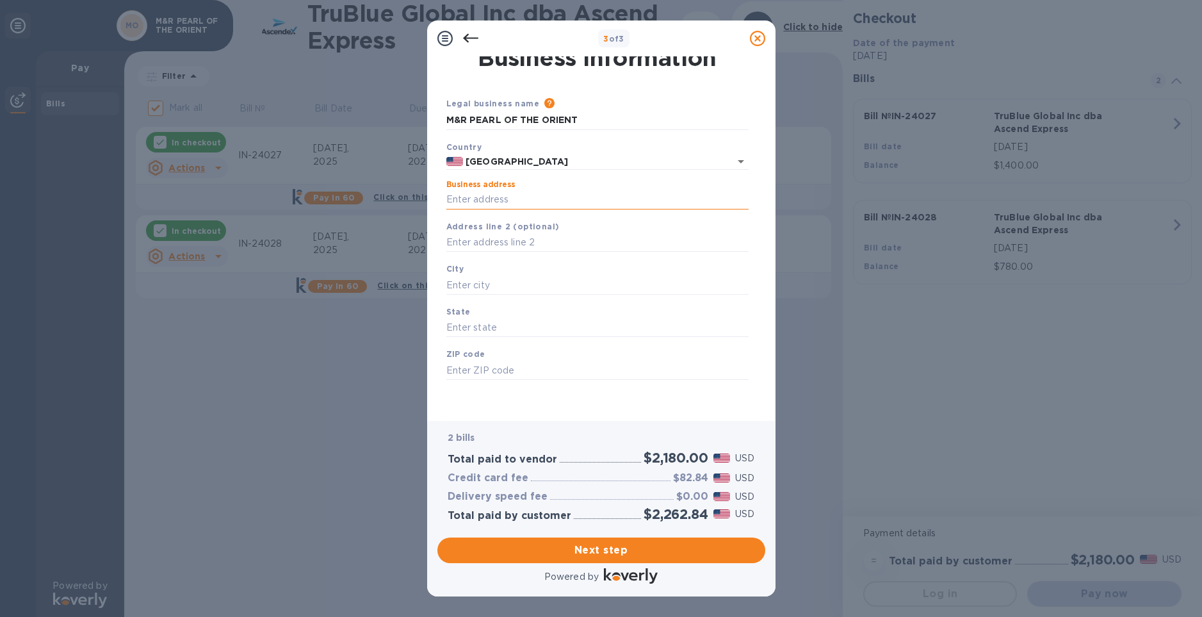
type input "1350 Biddle Road"
click at [517, 286] on input "text" at bounding box center [597, 284] width 302 height 19
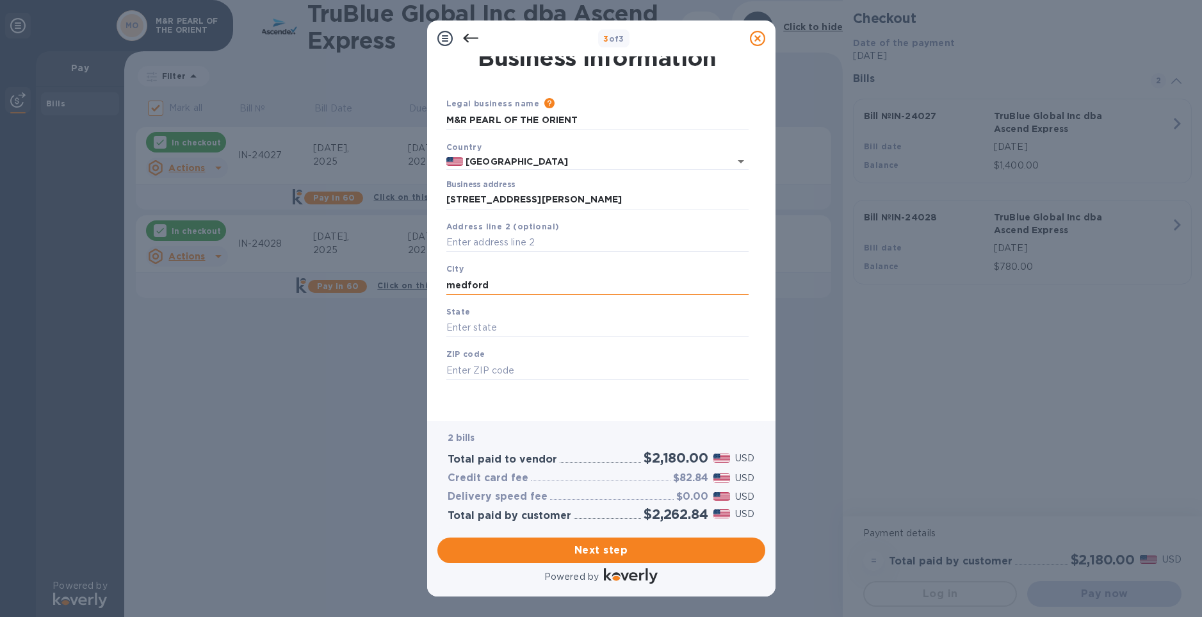
type input "medford"
type input "oregon"
type input "q"
type input "97504"
click at [604, 549] on span "Next step" at bounding box center [601, 549] width 307 height 15
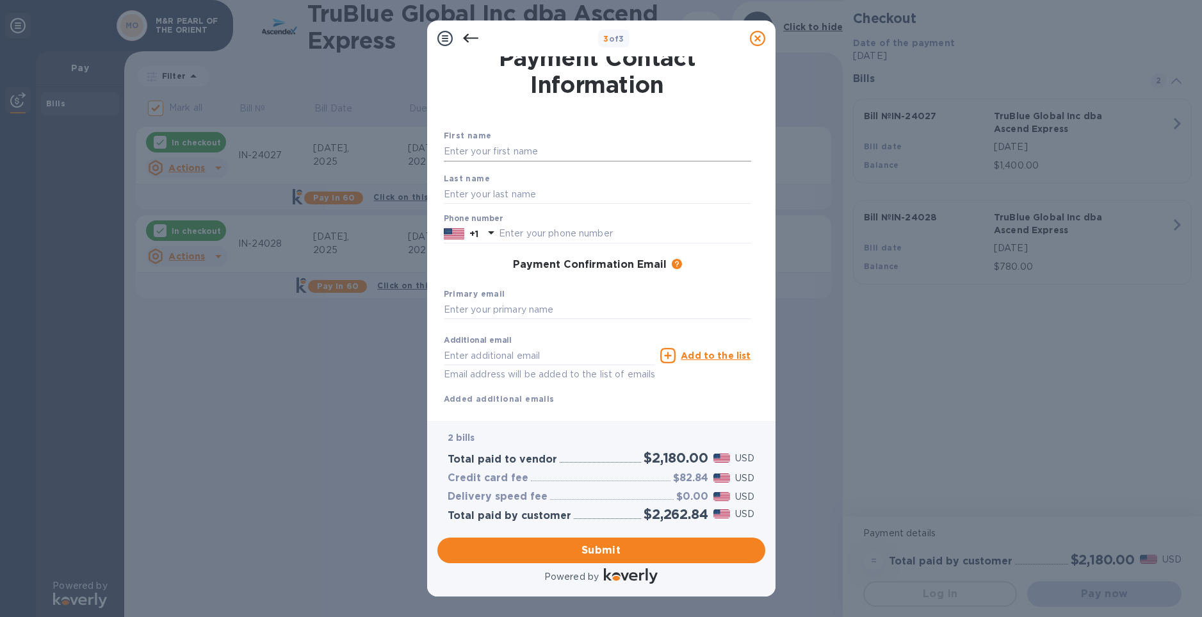
click at [551, 154] on input "text" at bounding box center [597, 151] width 307 height 19
type input "angela"
type input "grenas"
type input "7074008769"
type input "[PERSON_NAME][EMAIL_ADDRESS][DOMAIN_NAME]"
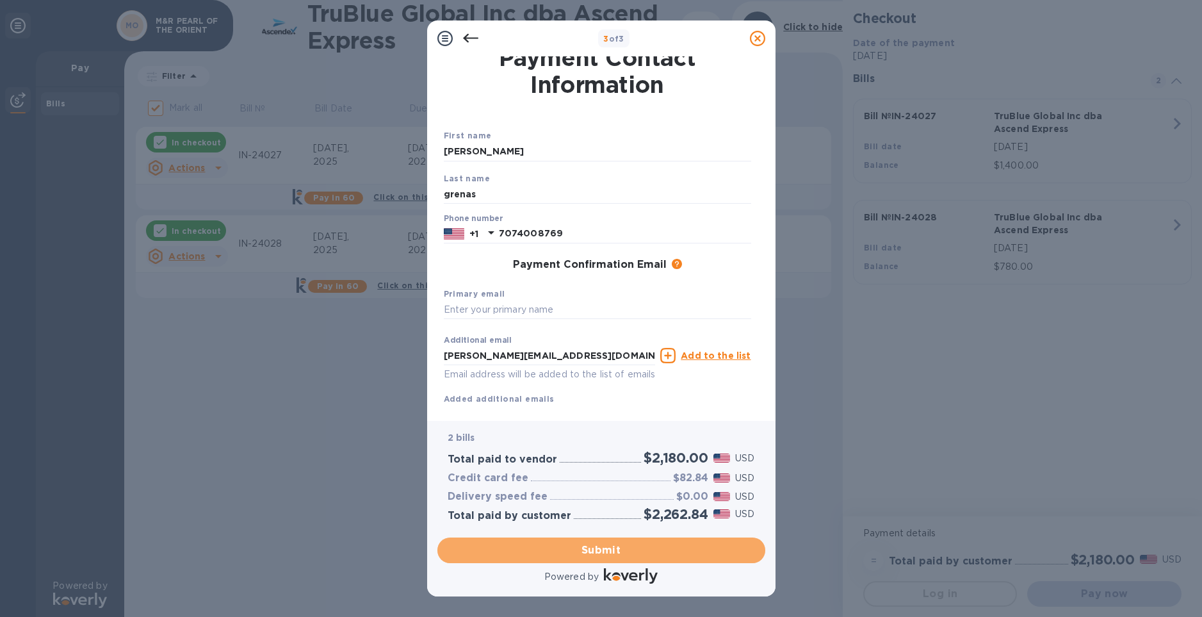
drag, startPoint x: 613, startPoint y: 547, endPoint x: 597, endPoint y: 529, distance: 24.0
click at [613, 547] on span "Submit" at bounding box center [601, 549] width 307 height 15
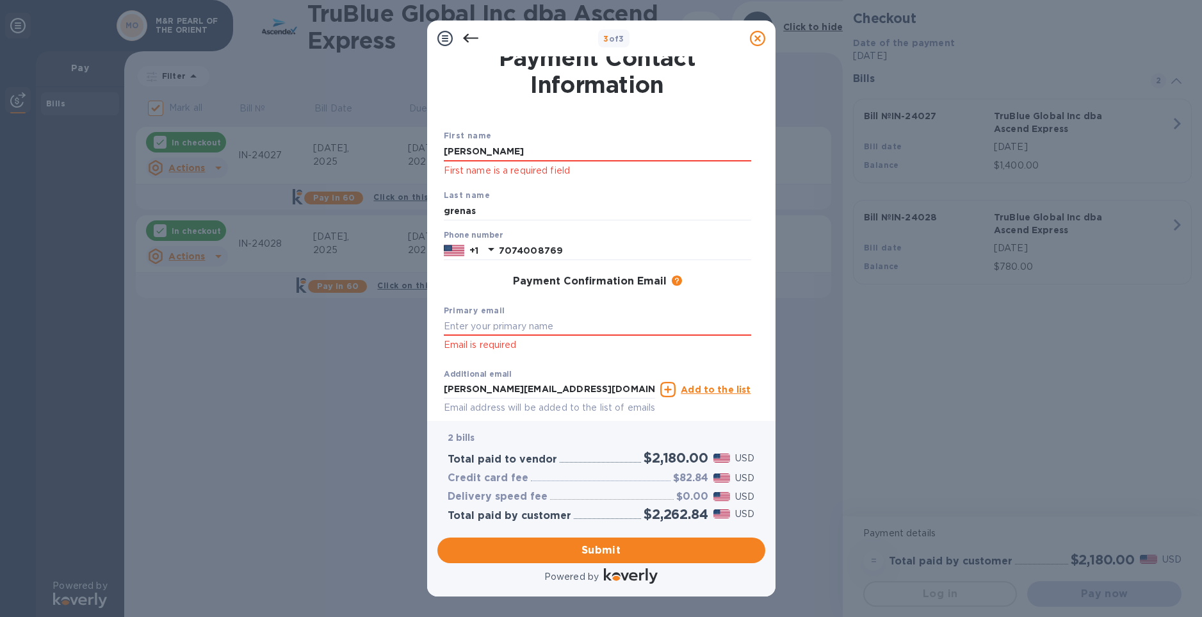
click at [544, 311] on div "Primary email Email is required" at bounding box center [598, 328] width 318 height 60
click at [546, 321] on input "text" at bounding box center [597, 326] width 307 height 19
type input "[PERSON_NAME][EMAIL_ADDRESS][DOMAIN_NAME]"
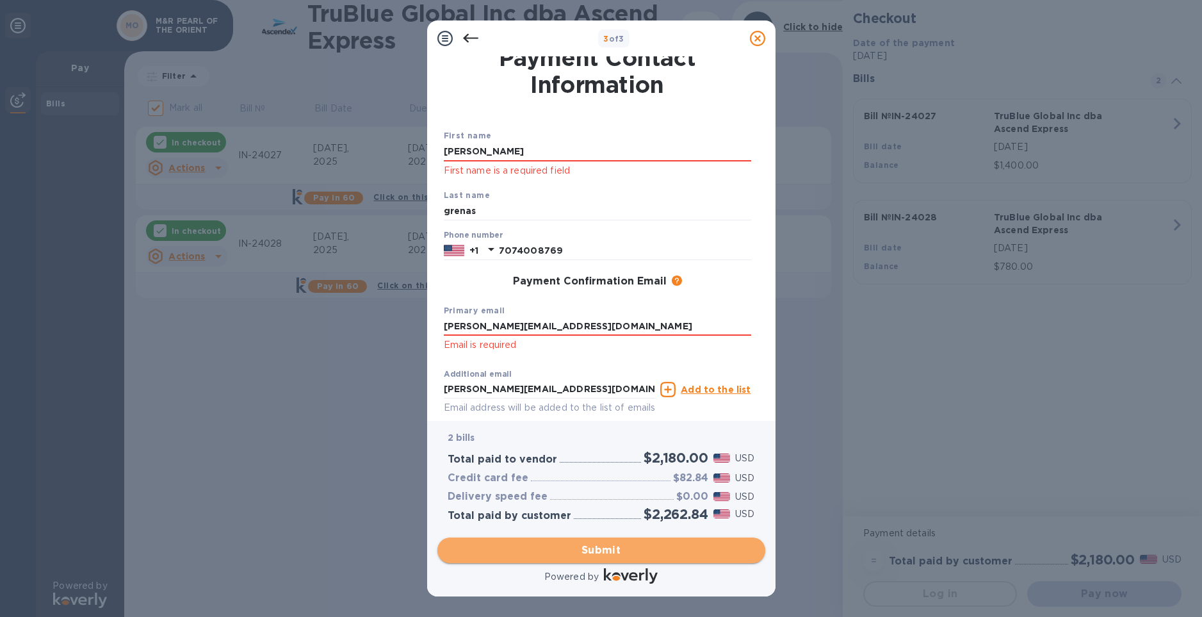
click at [669, 554] on span "Submit" at bounding box center [601, 549] width 307 height 15
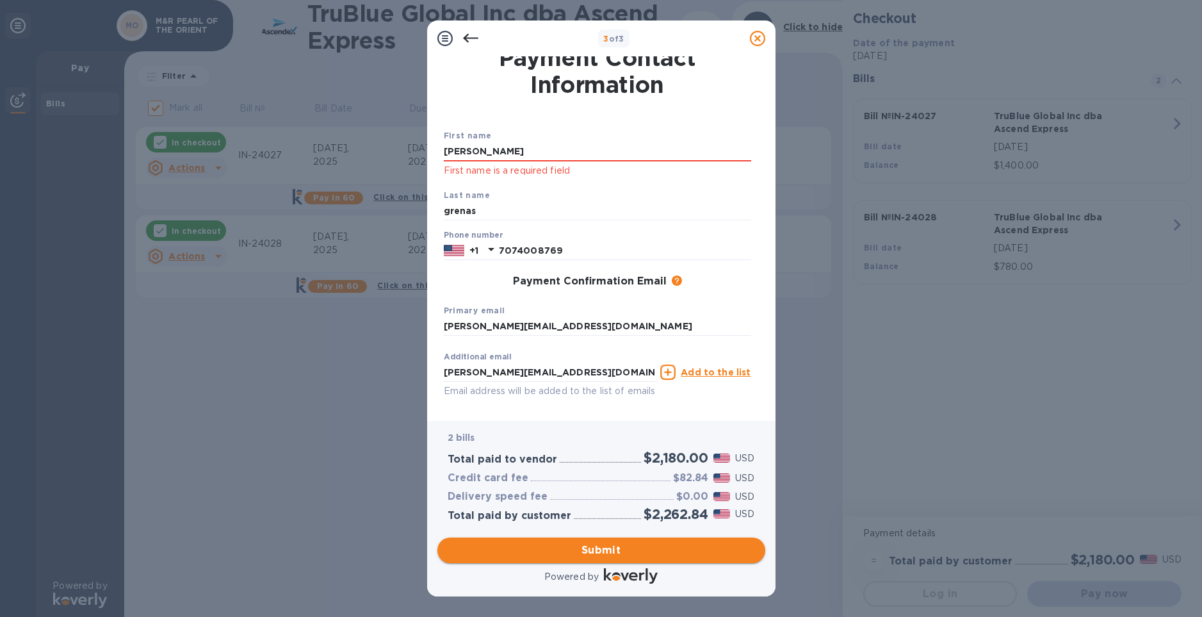
click at [579, 553] on span "Submit" at bounding box center [601, 549] width 307 height 15
click at [523, 141] on div "First name angela First name is a required field" at bounding box center [598, 154] width 318 height 60
drag, startPoint x: 519, startPoint y: 147, endPoint x: 376, endPoint y: 148, distance: 142.8
click at [372, 150] on div "3 of 3 Payment Contact Information First name angela First name is a required f…" at bounding box center [601, 308] width 1202 height 617
type input "Angela"
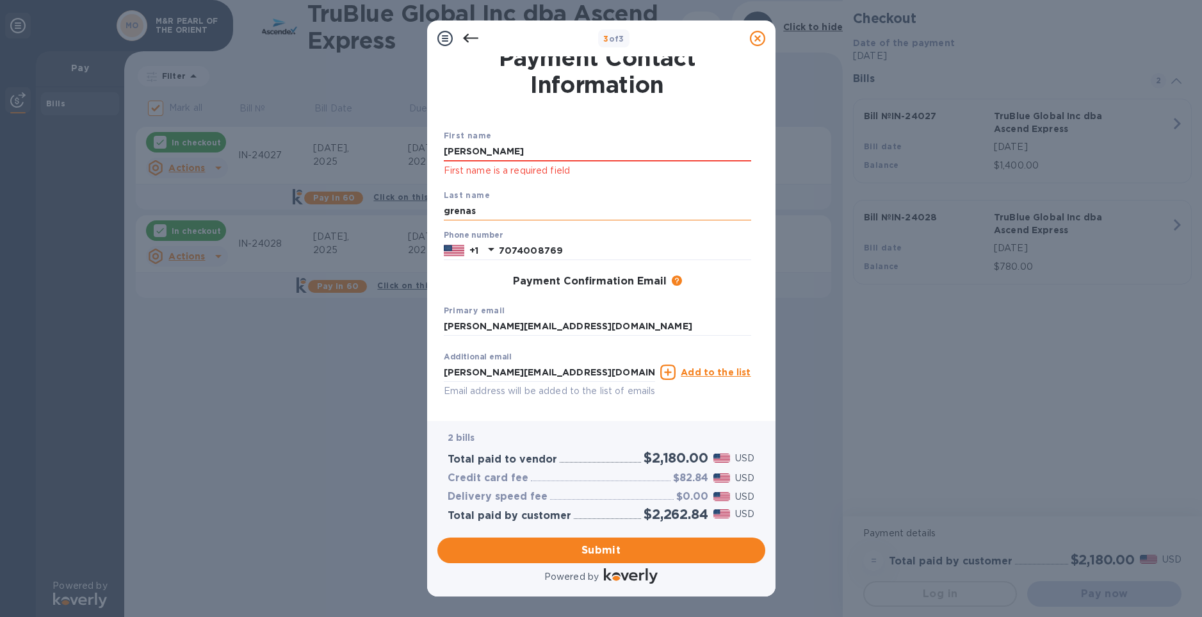
click at [467, 210] on input "grenas" at bounding box center [597, 211] width 307 height 19
type input "Grenas"
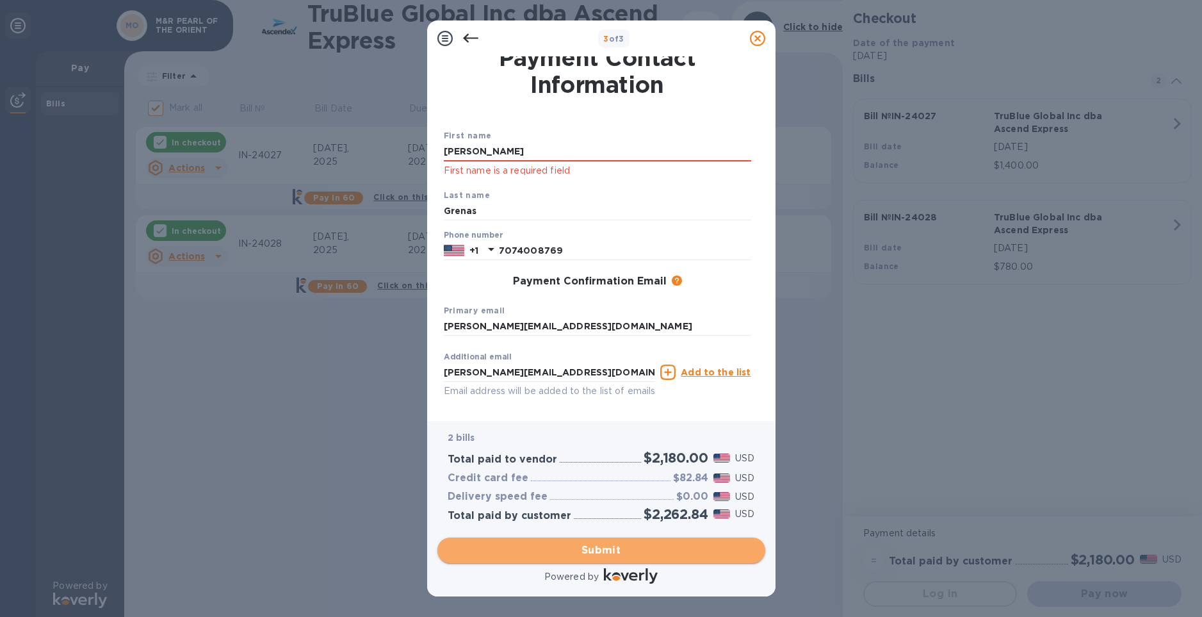
click at [536, 555] on span "Submit" at bounding box center [601, 549] width 307 height 15
click at [536, 554] on span "Submit" at bounding box center [601, 549] width 307 height 15
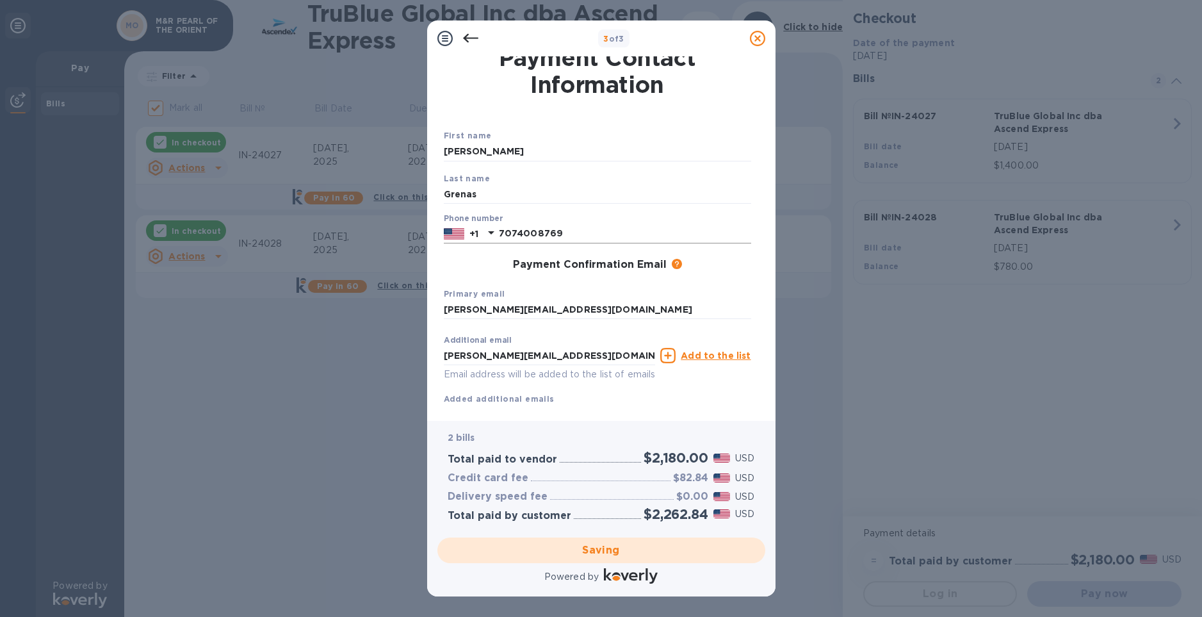
click at [554, 236] on input "7074008769" at bounding box center [625, 233] width 252 height 19
checkbox input "false"
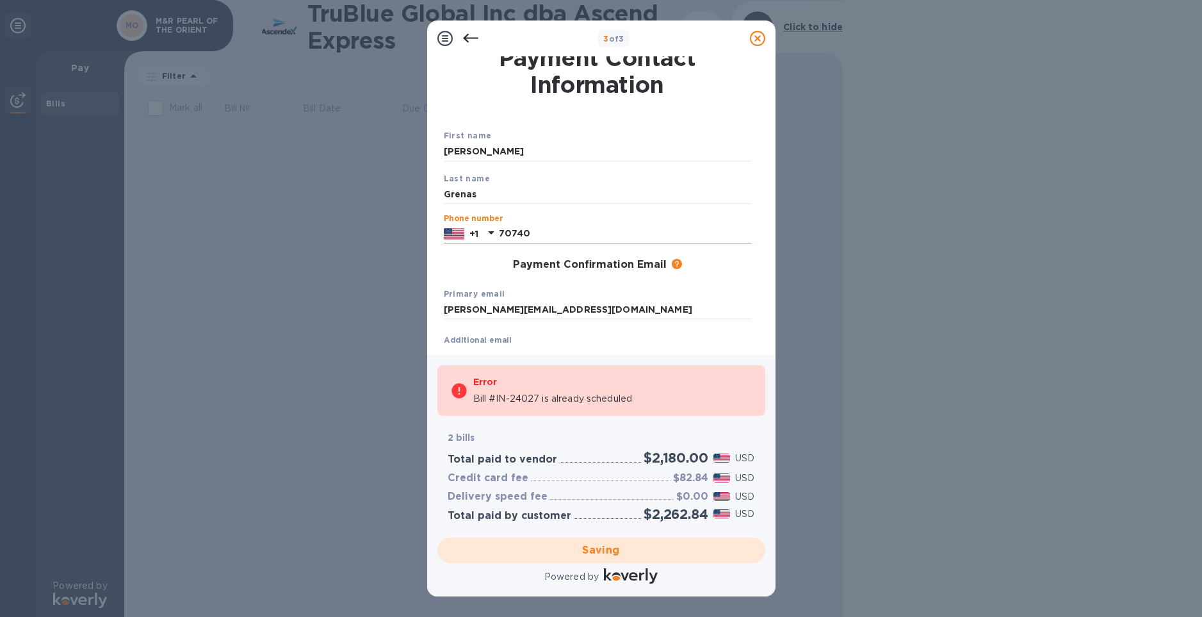
type input "707400"
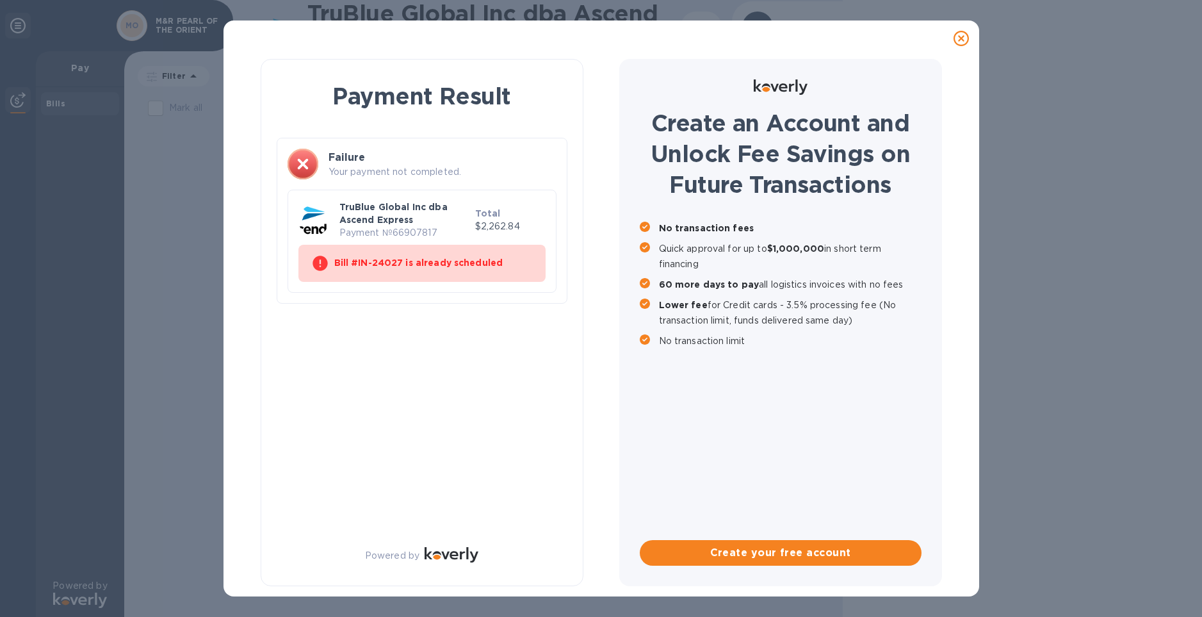
scroll to position [0, 0]
click at [476, 260] on b "Bill #IN-24027 is already scheduled" at bounding box center [418, 262] width 169 height 10
click at [460, 227] on p "Payment № 66907817" at bounding box center [404, 232] width 131 height 13
click at [412, 143] on div "Failure Your payment not completed. TruBlue Global Inc dba Ascend Express Payme…" at bounding box center [422, 221] width 291 height 166
click at [961, 33] on icon at bounding box center [960, 38] width 15 height 15
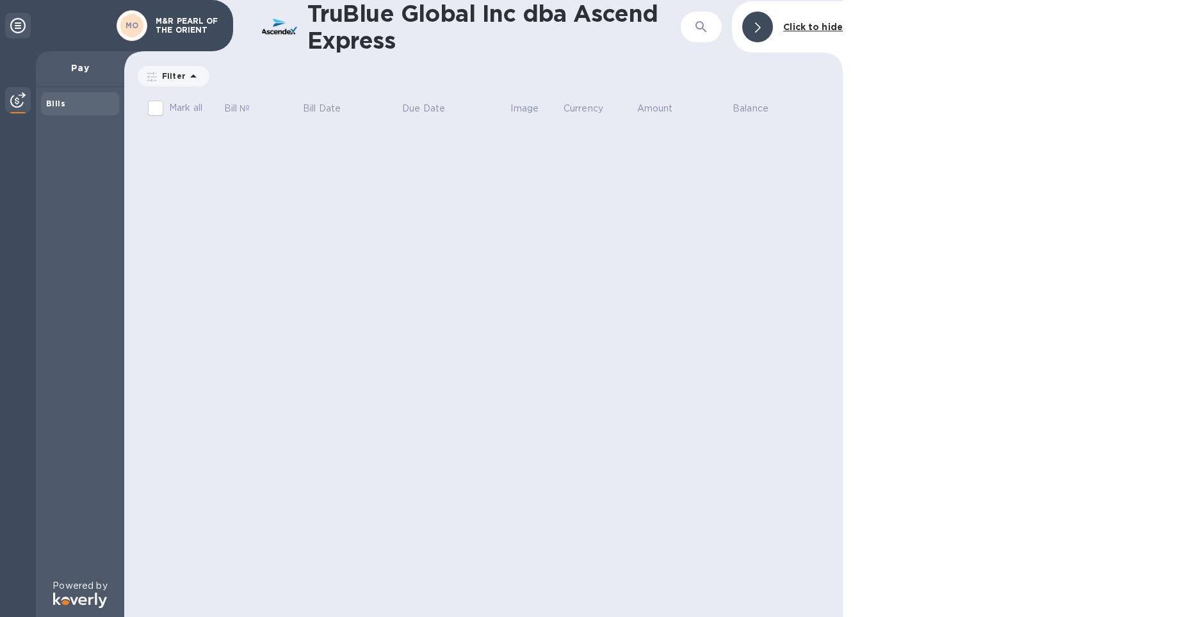
click at [68, 106] on div "Bills" at bounding box center [80, 103] width 68 height 13
click at [54, 104] on b "Bills" at bounding box center [55, 104] width 19 height 10
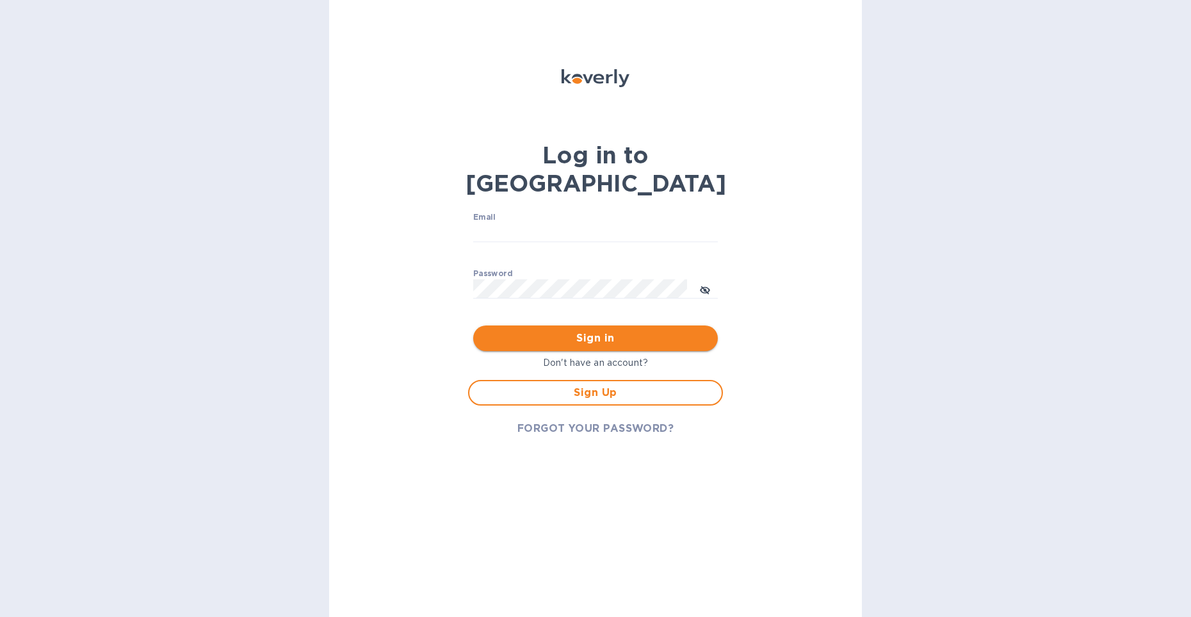
type input "[PERSON_NAME][EMAIL_ADDRESS][DOMAIN_NAME]"
click at [538, 330] on span "Sign in" at bounding box center [595, 337] width 224 height 15
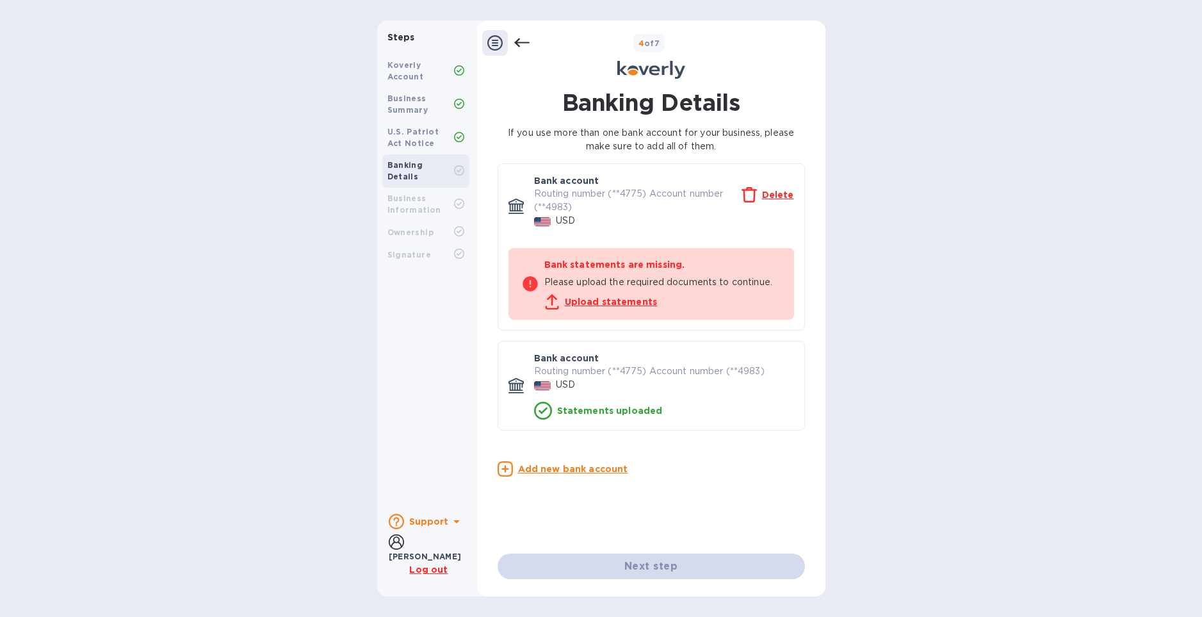
click at [462, 302] on div "Koverly Account Business Summary U.S. Patriot Act Notice Banking Details Busine…" at bounding box center [425, 276] width 97 height 454
click at [629, 387] on div "USD" at bounding box center [663, 384] width 265 height 19
click at [673, 366] on p "Routing number (**4775) Account number (**4983)" at bounding box center [664, 370] width 260 height 13
click at [602, 229] on div "USD" at bounding box center [663, 220] width 265 height 19
click at [777, 199] on div "Delete" at bounding box center [767, 194] width 52 height 15
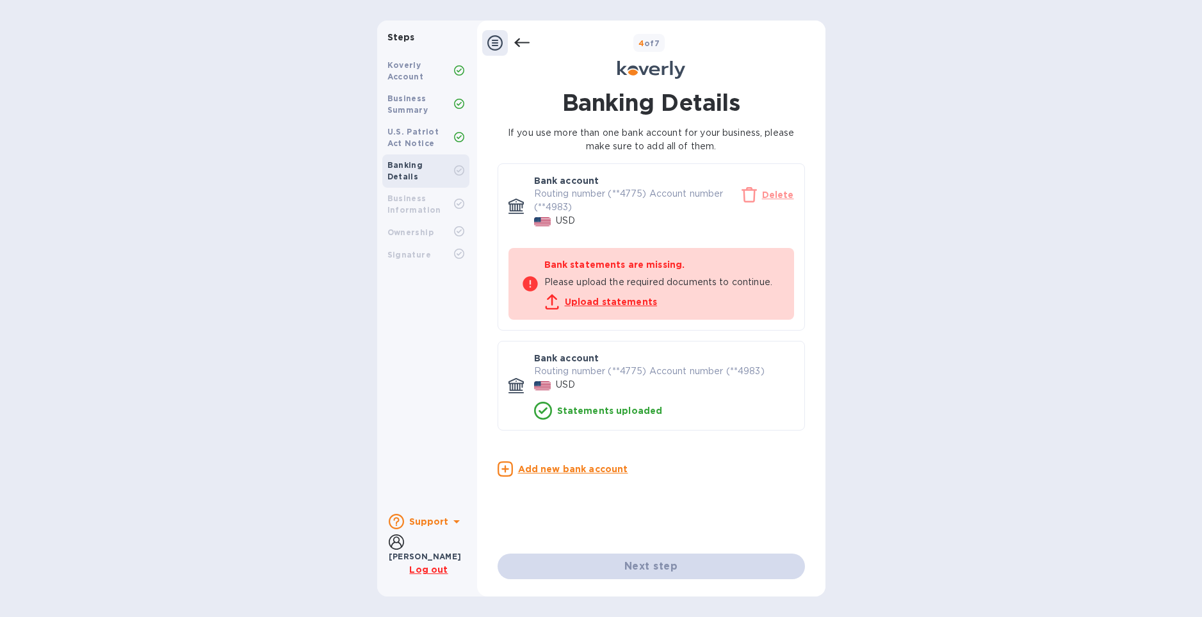
click at [777, 199] on u "Delete" at bounding box center [778, 195] width 32 height 10
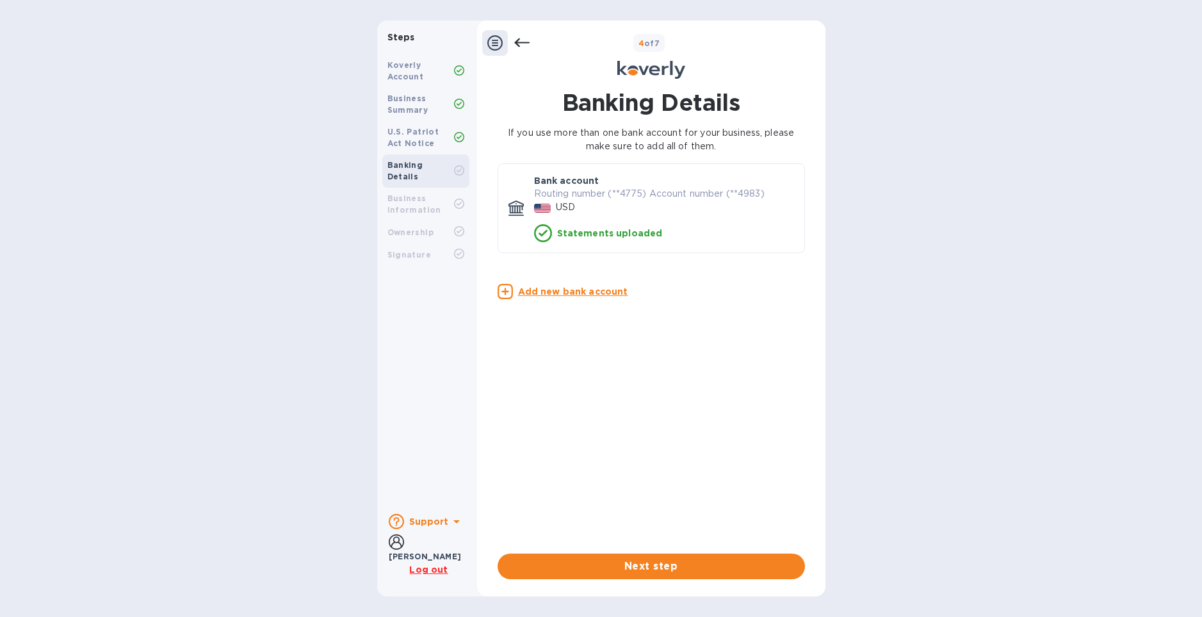
click at [654, 261] on div "Bank account Routing number (**4775) Account number (**4983) USD Statements upl…" at bounding box center [650, 213] width 307 height 100
click at [408, 193] on b "Business Information" at bounding box center [414, 203] width 54 height 21
click at [516, 42] on icon at bounding box center [520, 42] width 15 height 9
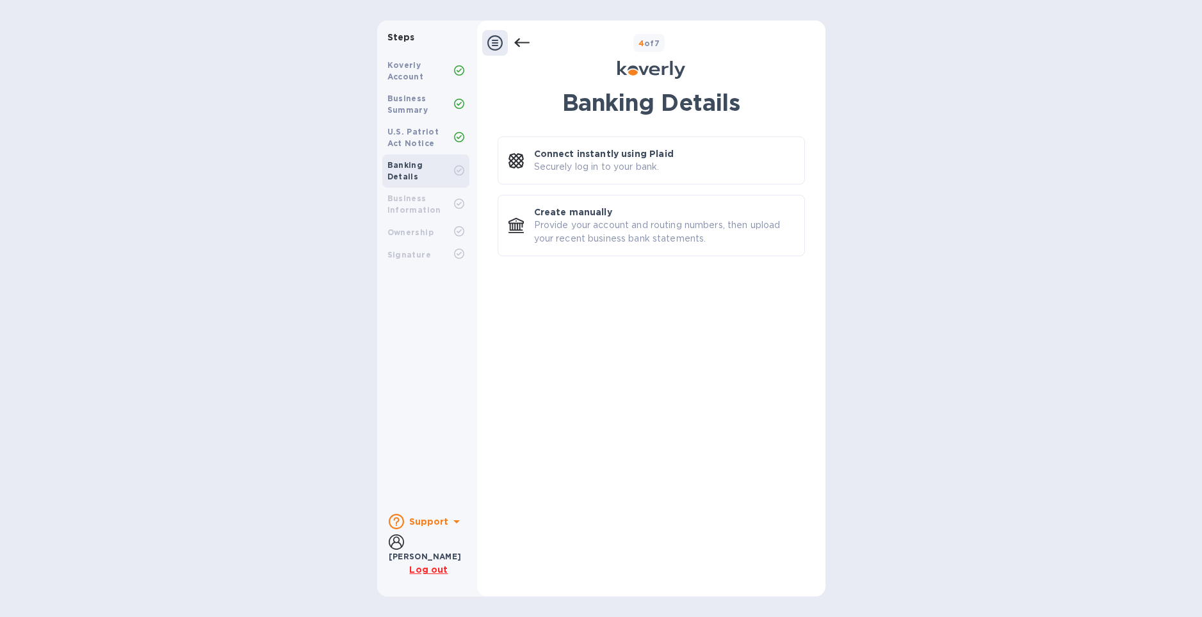
click at [516, 42] on icon at bounding box center [520, 42] width 15 height 9
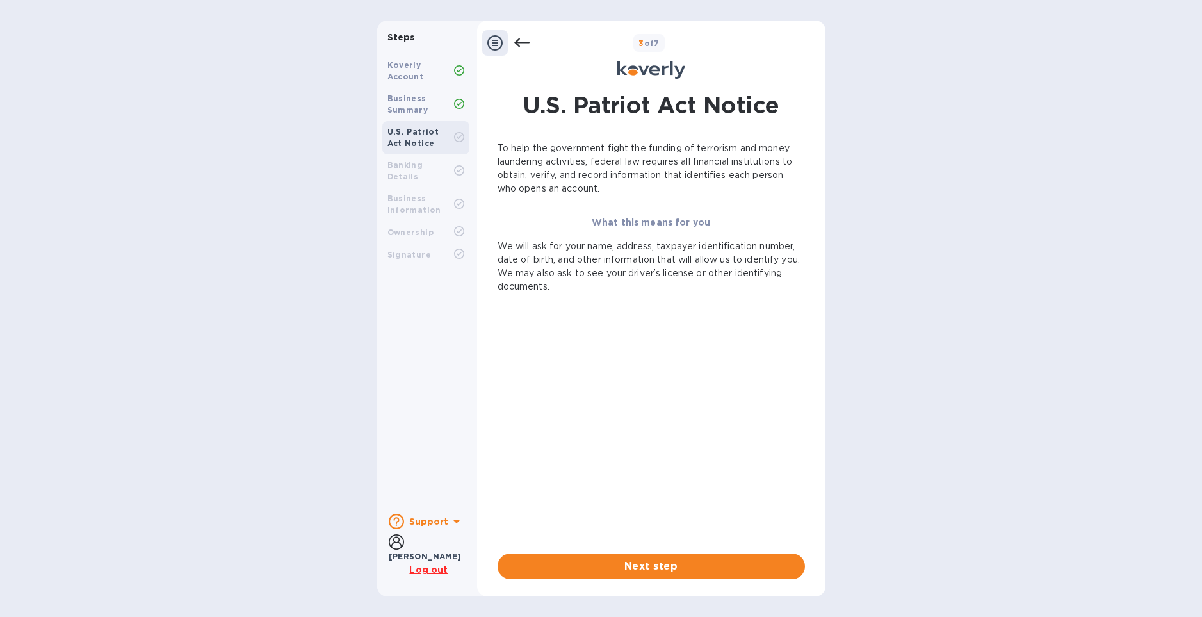
click at [516, 42] on icon at bounding box center [520, 42] width 15 height 9
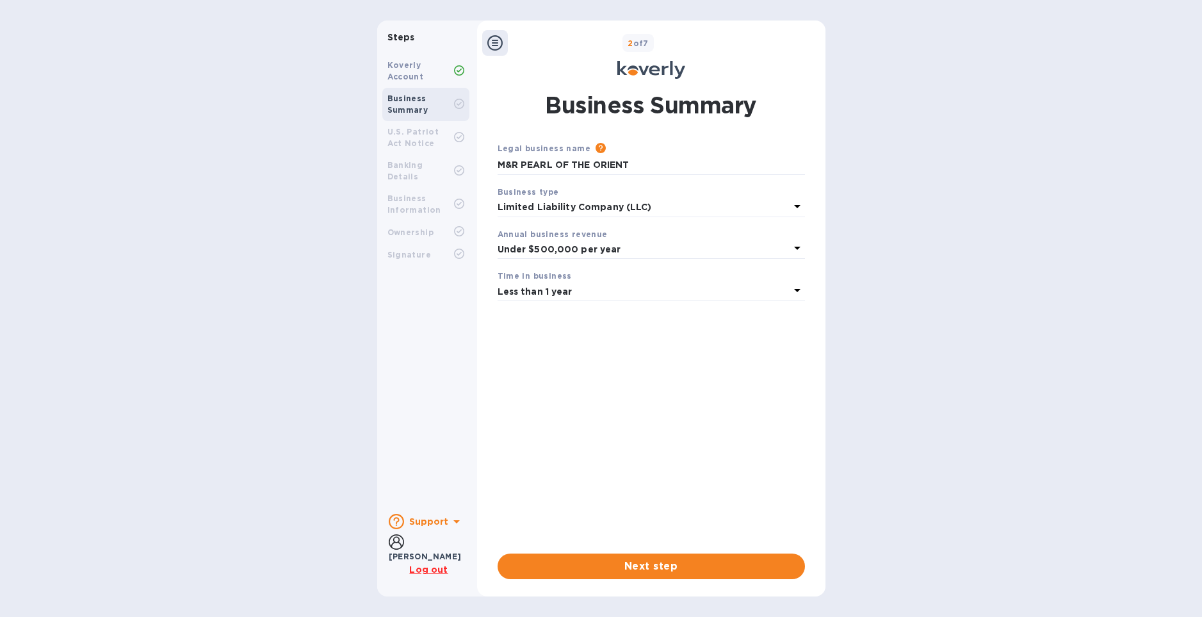
click at [516, 42] on div "2 of 7" at bounding box center [664, 43] width 312 height 19
click at [494, 42] on icon at bounding box center [494, 42] width 15 height 15
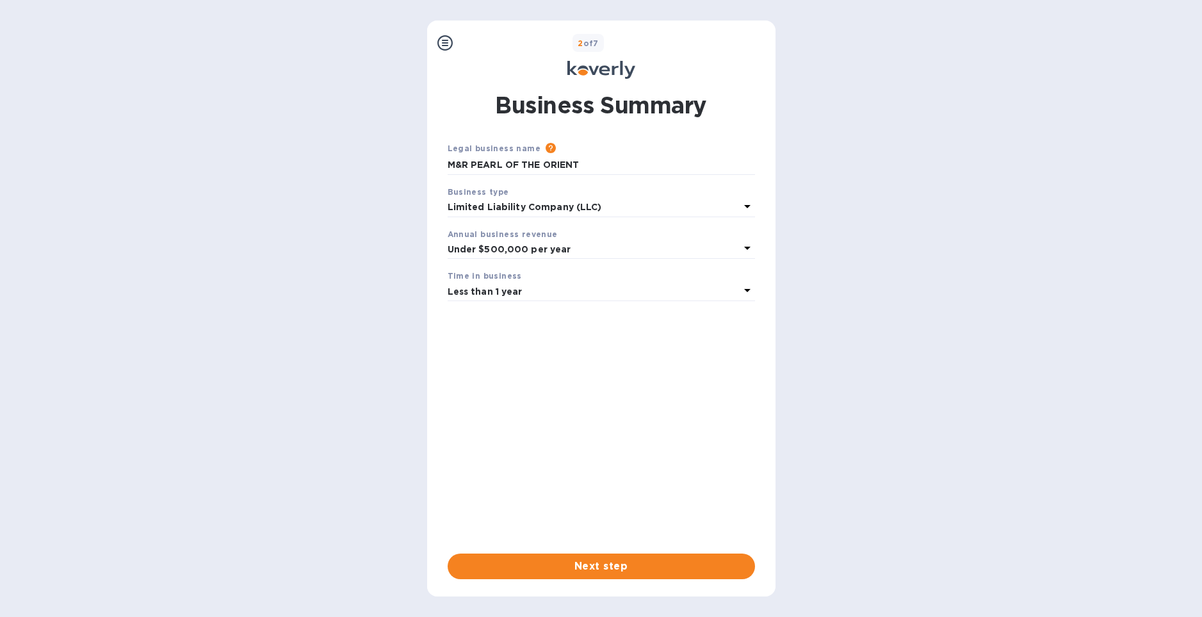
click at [444, 38] on icon at bounding box center [444, 42] width 15 height 15
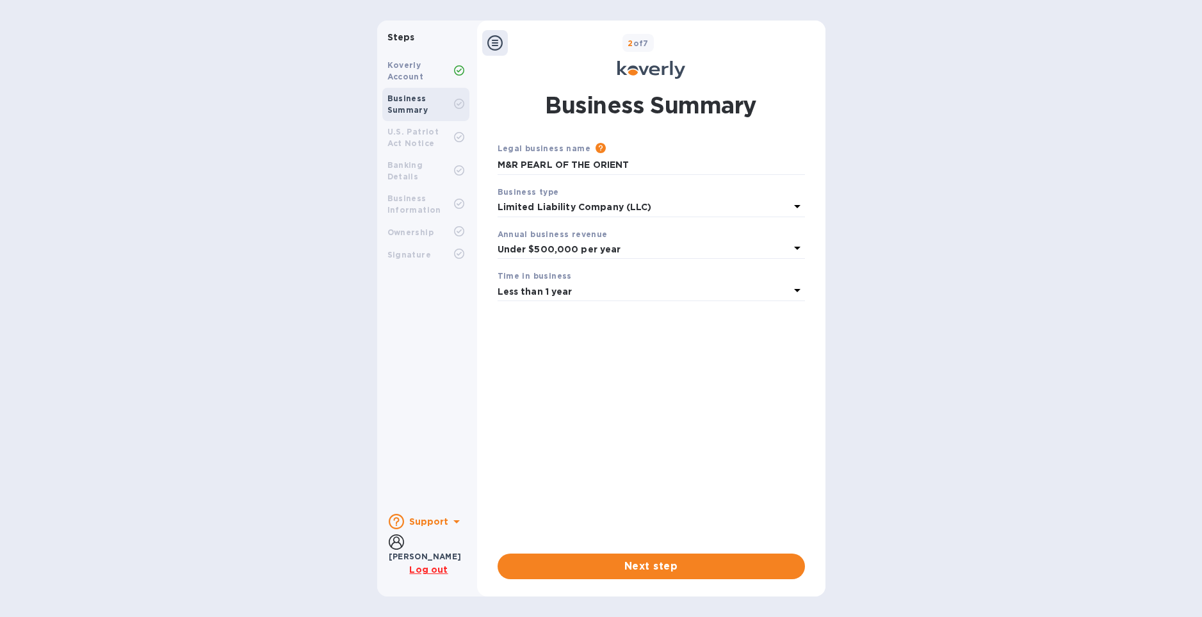
click at [399, 61] on b "Koverly Account" at bounding box center [405, 70] width 36 height 21
click at [404, 72] on b "Koverly Account" at bounding box center [405, 70] width 36 height 21
click at [421, 568] on u "Log out" at bounding box center [428, 569] width 38 height 10
